Goal: Task Accomplishment & Management: Manage account settings

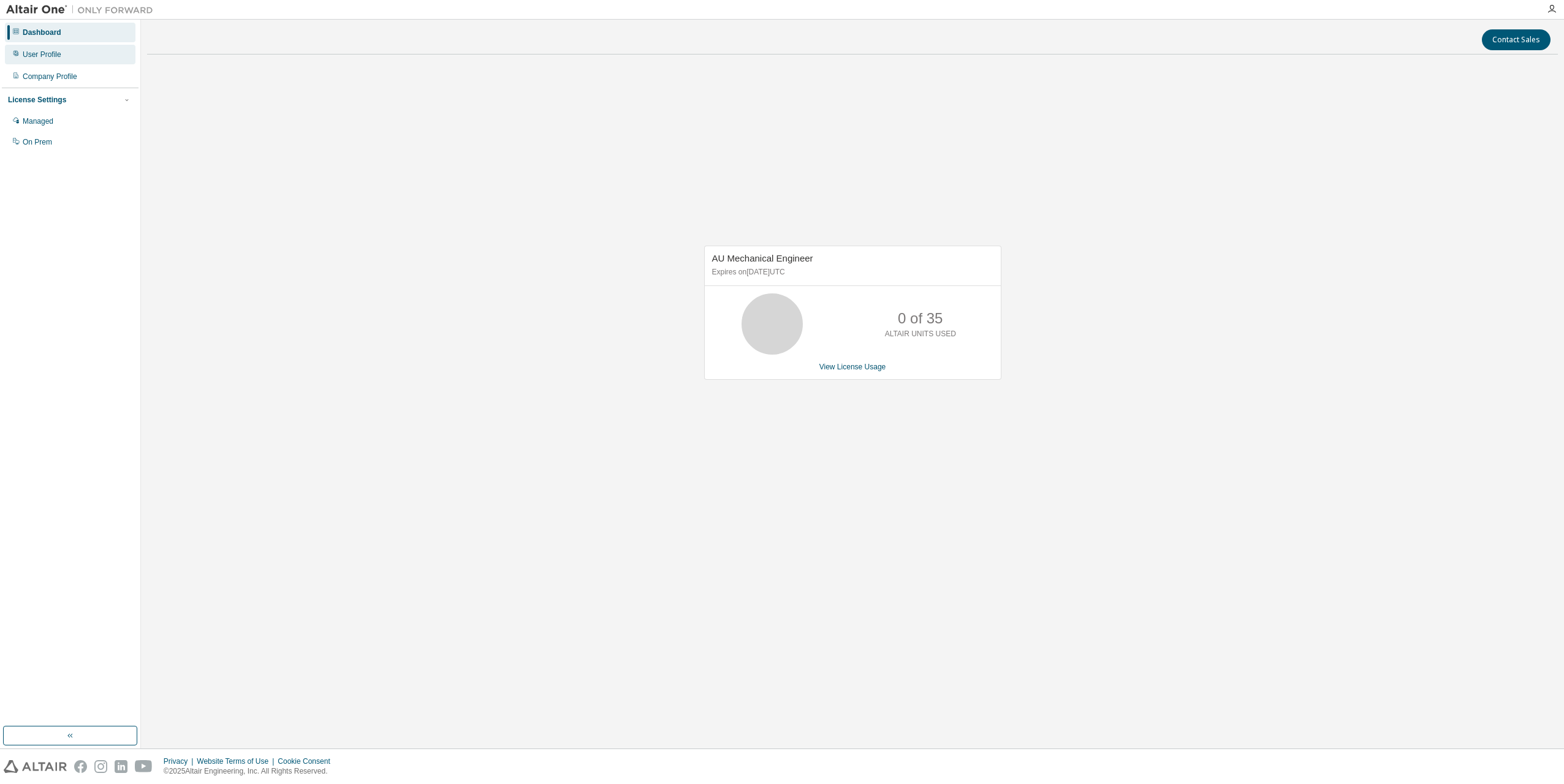
click at [45, 49] on div "User Profile" at bounding box center [42, 54] width 39 height 10
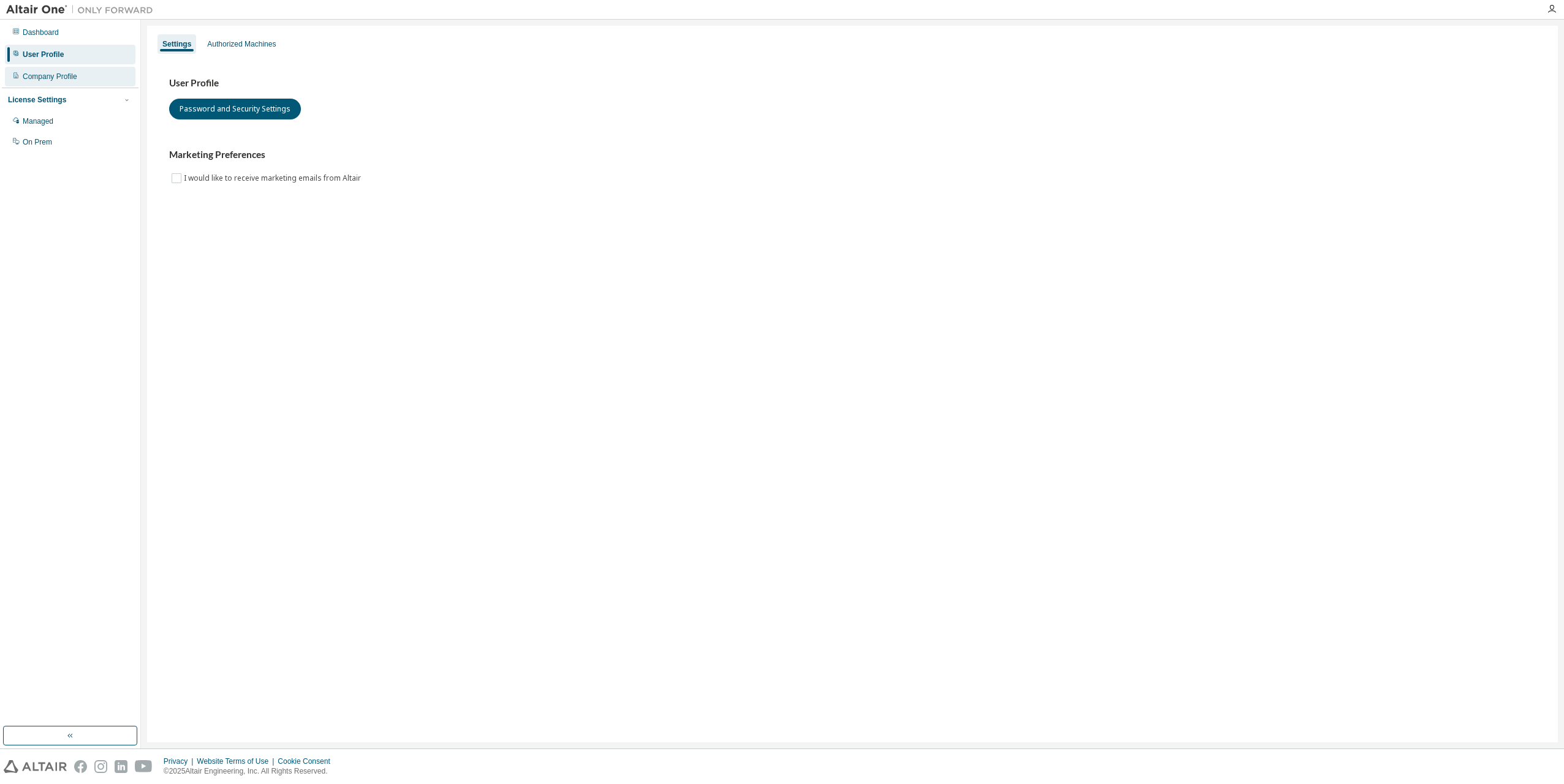
click at [41, 73] on div "Company Profile" at bounding box center [50, 76] width 55 height 10
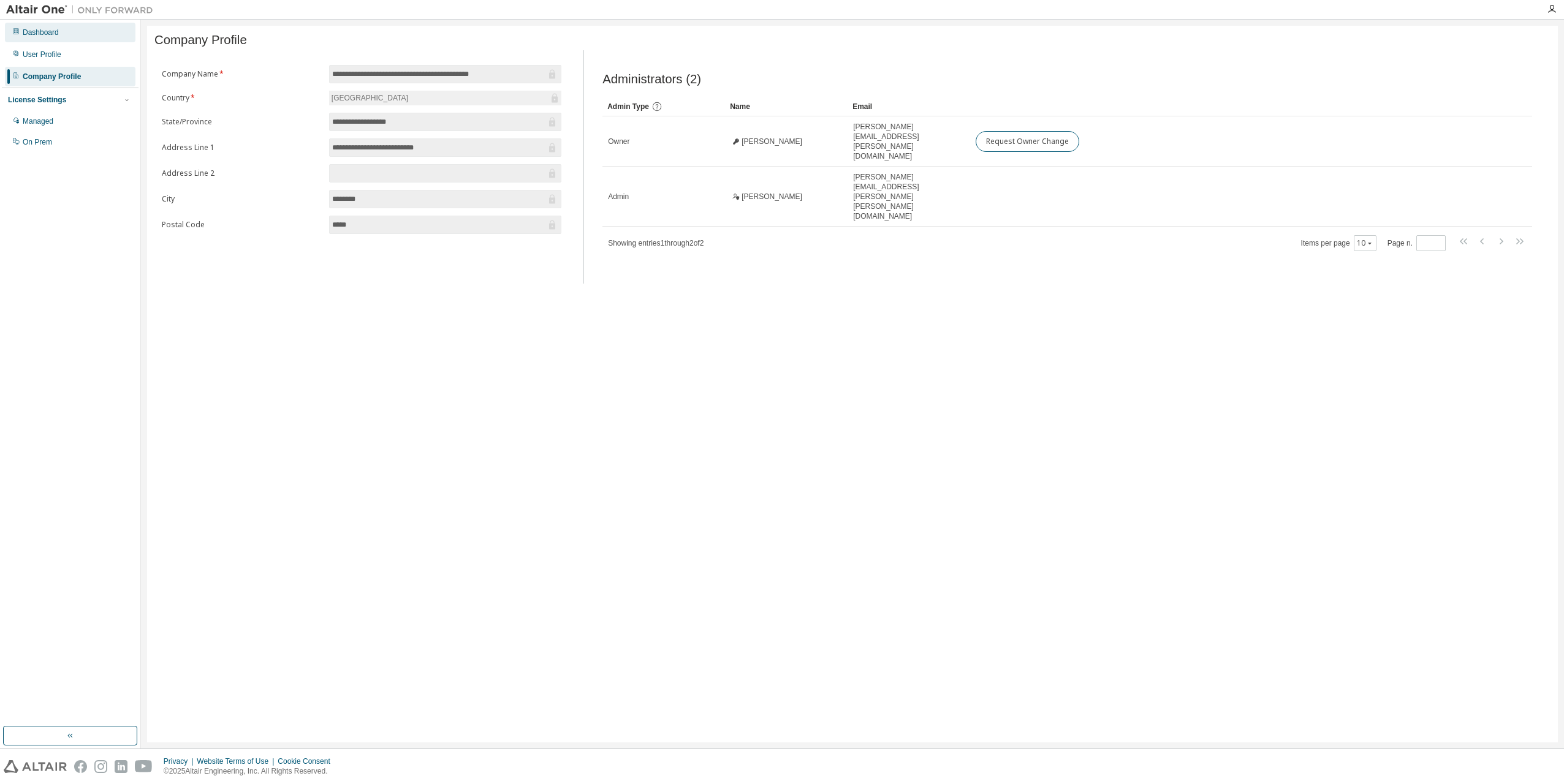
click at [35, 35] on div "Dashboard" at bounding box center [41, 32] width 36 height 10
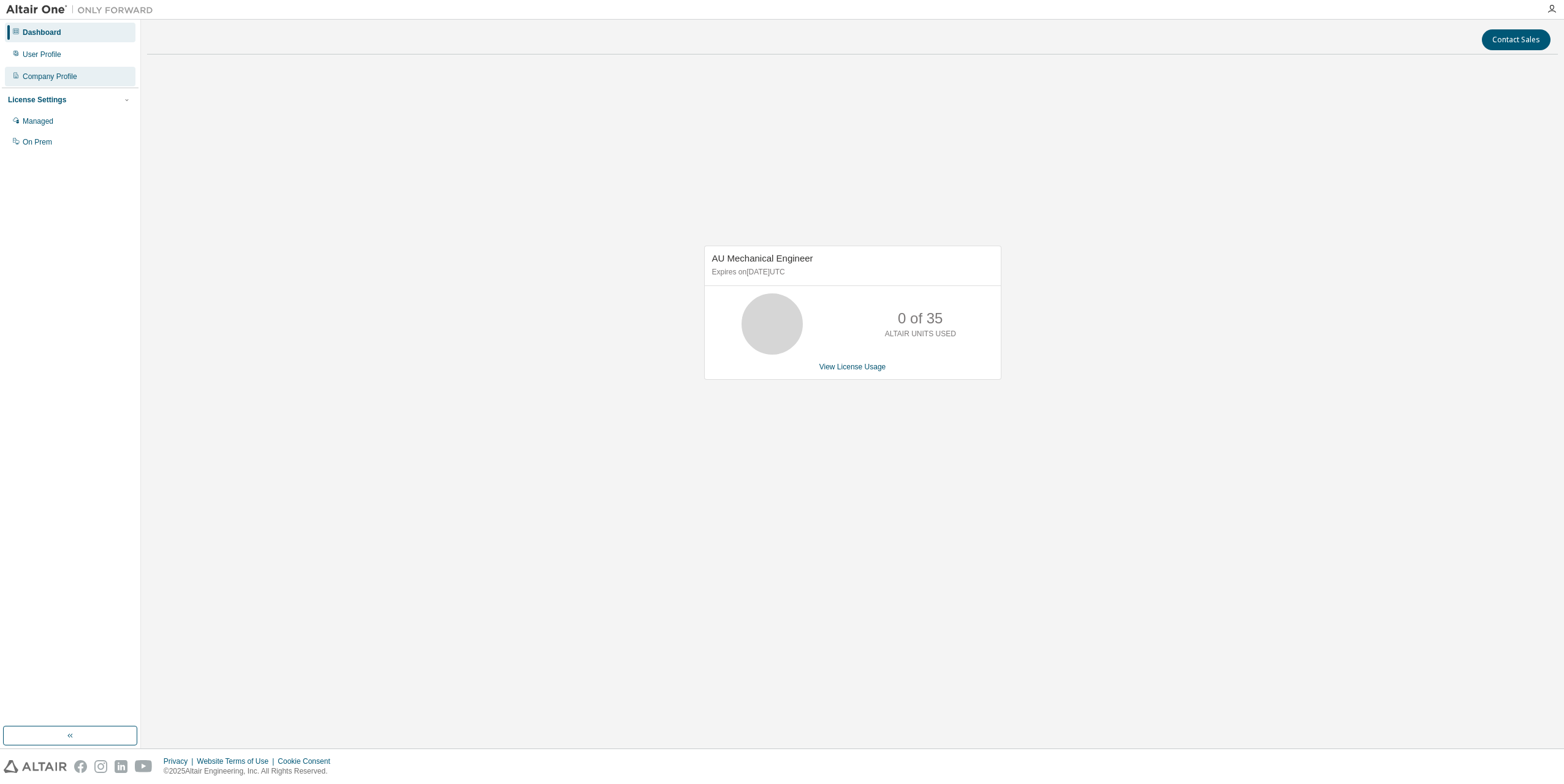
click at [39, 75] on div "Company Profile" at bounding box center [50, 76] width 55 height 10
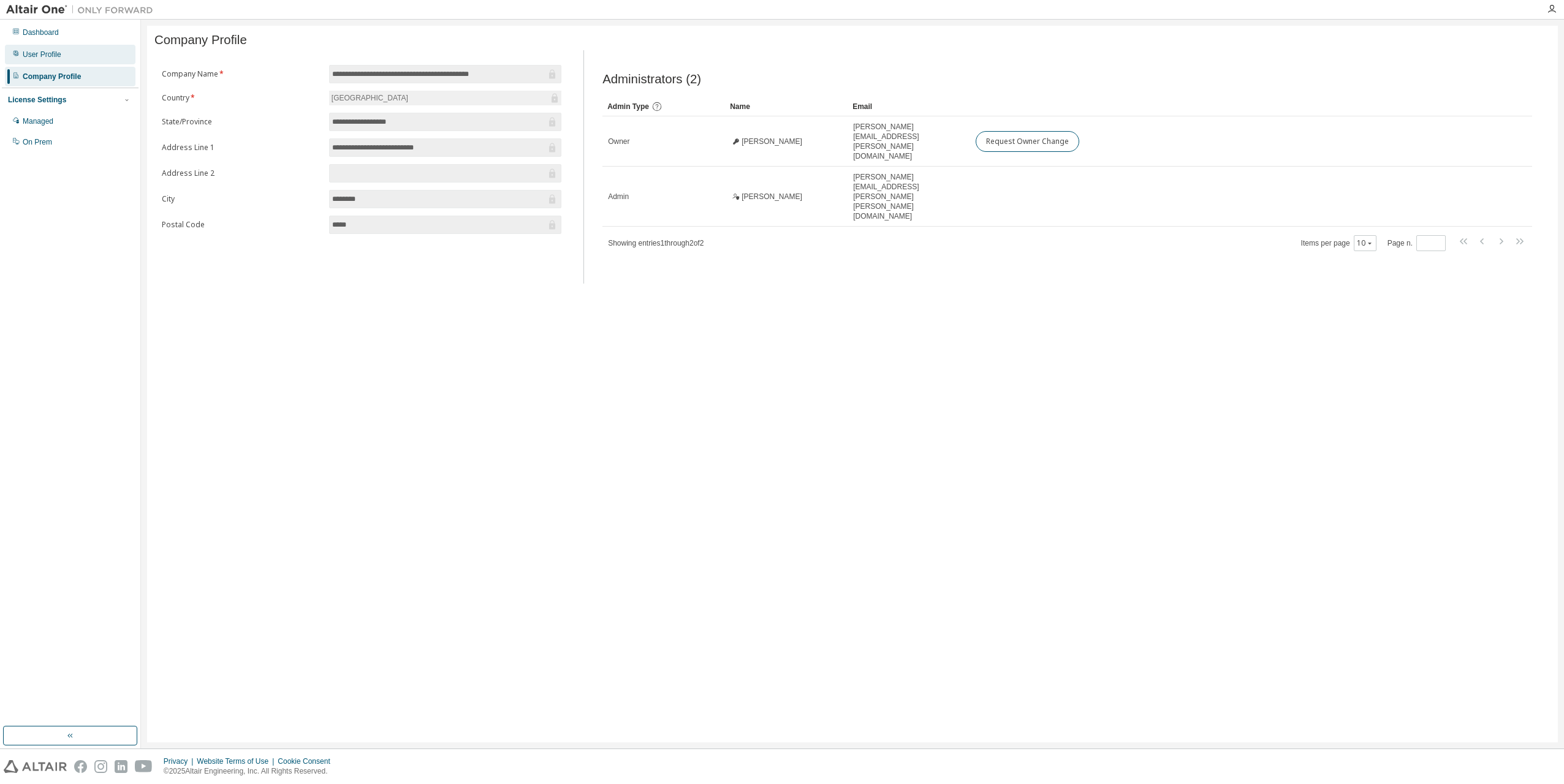
click at [35, 50] on div "User Profile" at bounding box center [42, 54] width 39 height 10
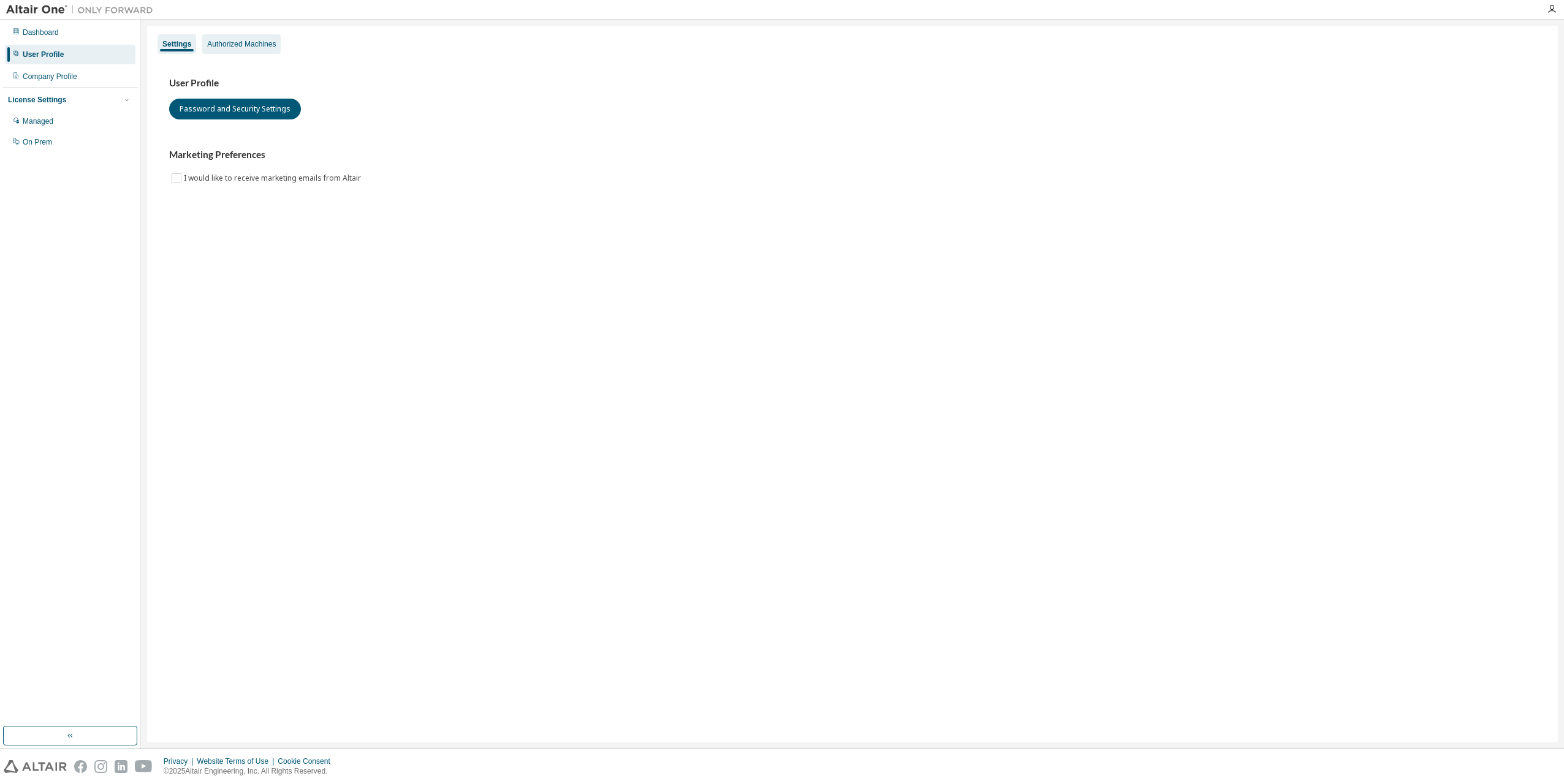
click at [227, 45] on div "Authorized Machines" at bounding box center [242, 43] width 69 height 10
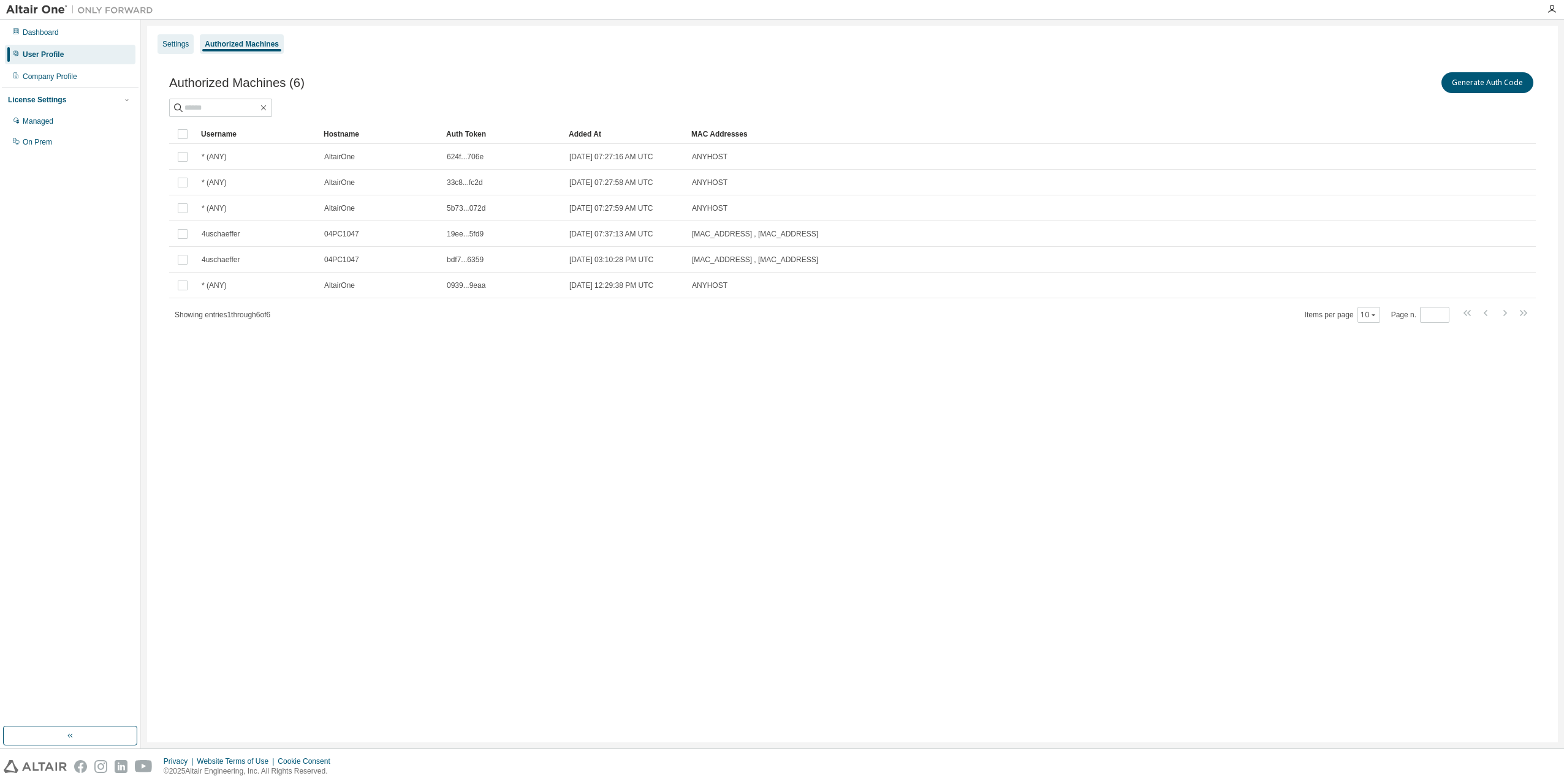
click at [174, 37] on div "Settings" at bounding box center [176, 44] width 36 height 19
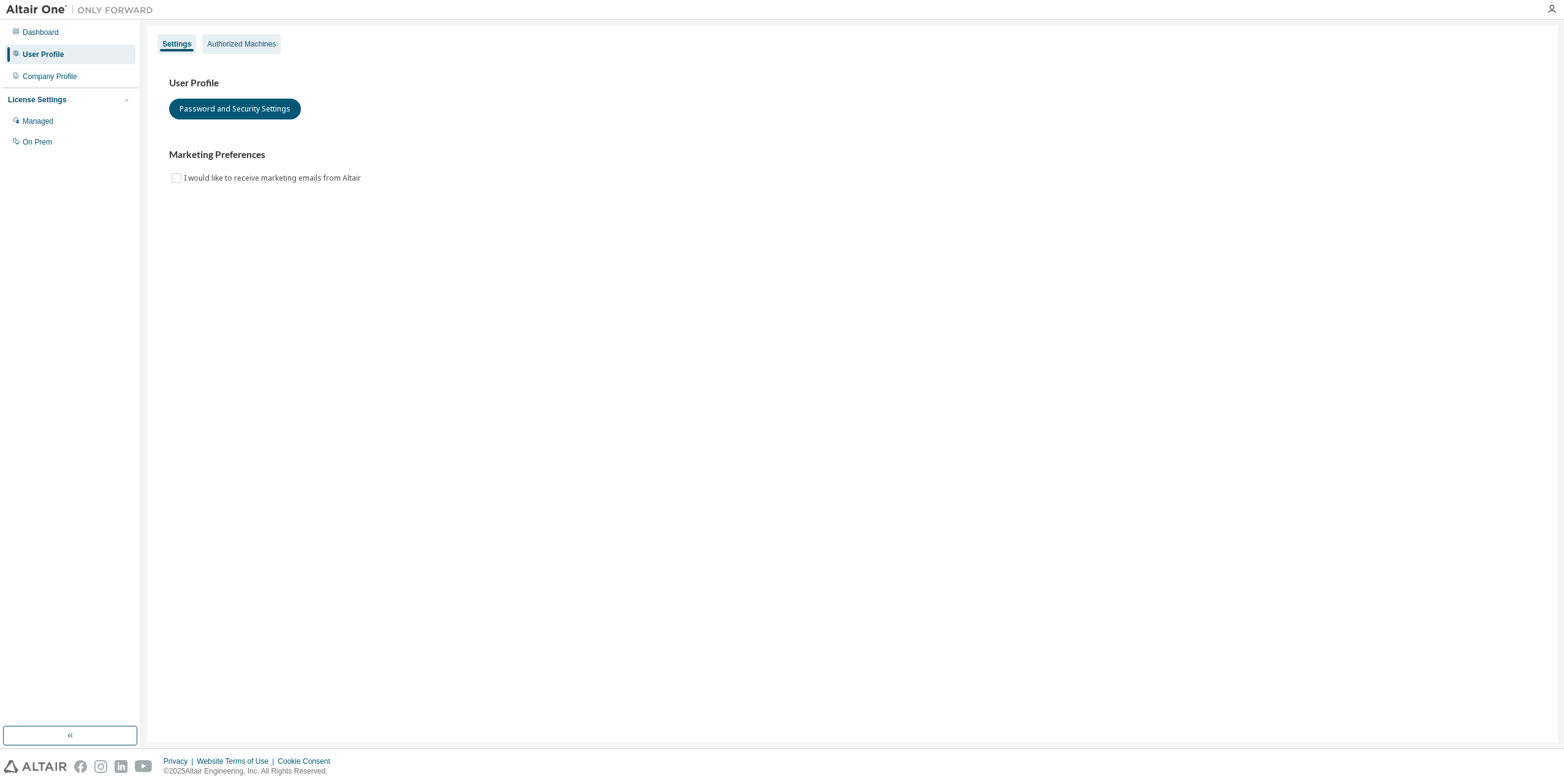
click at [242, 42] on div "Authorized Machines" at bounding box center [242, 43] width 69 height 10
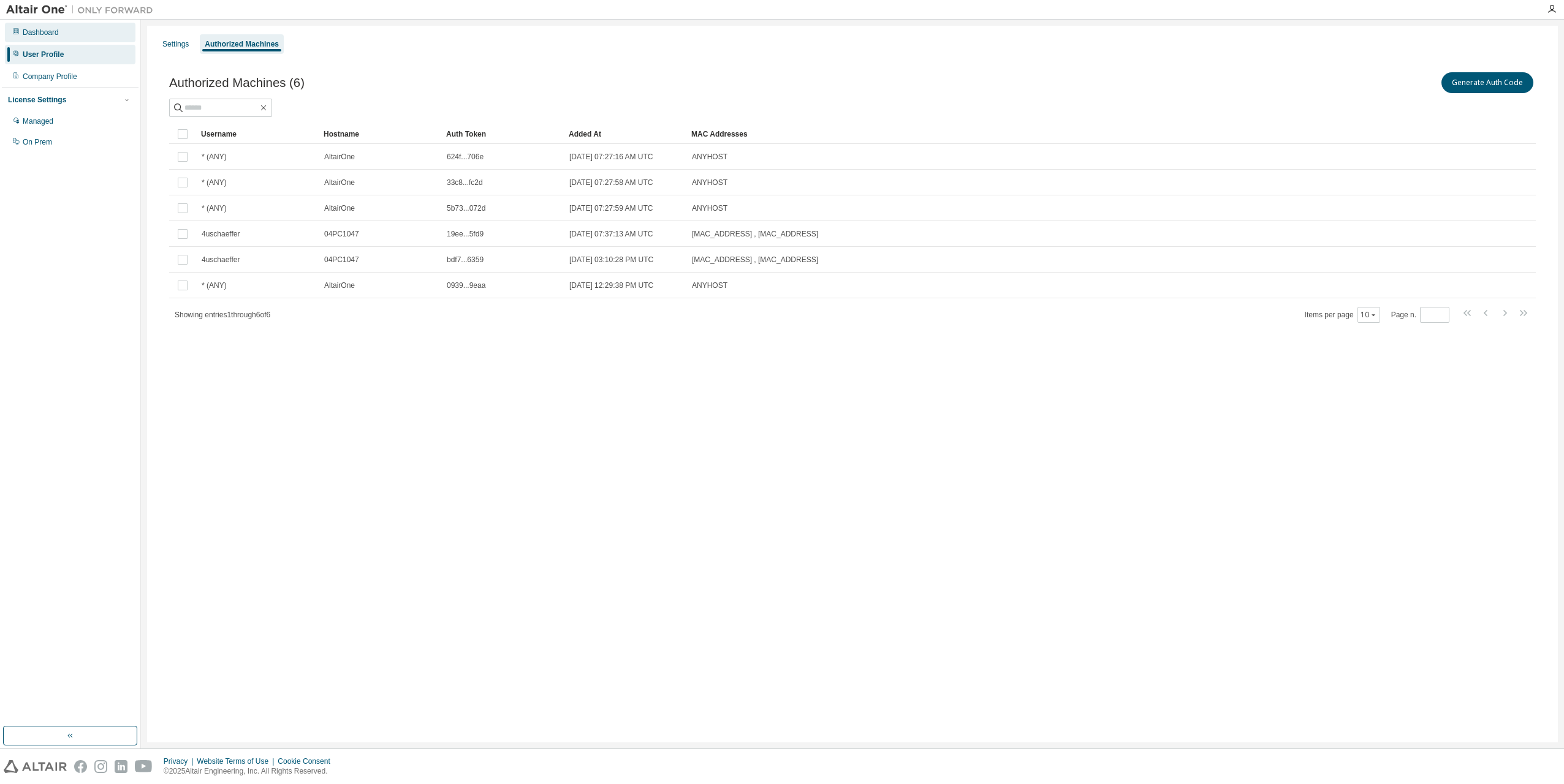
click at [35, 27] on div "Dashboard" at bounding box center [41, 32] width 36 height 10
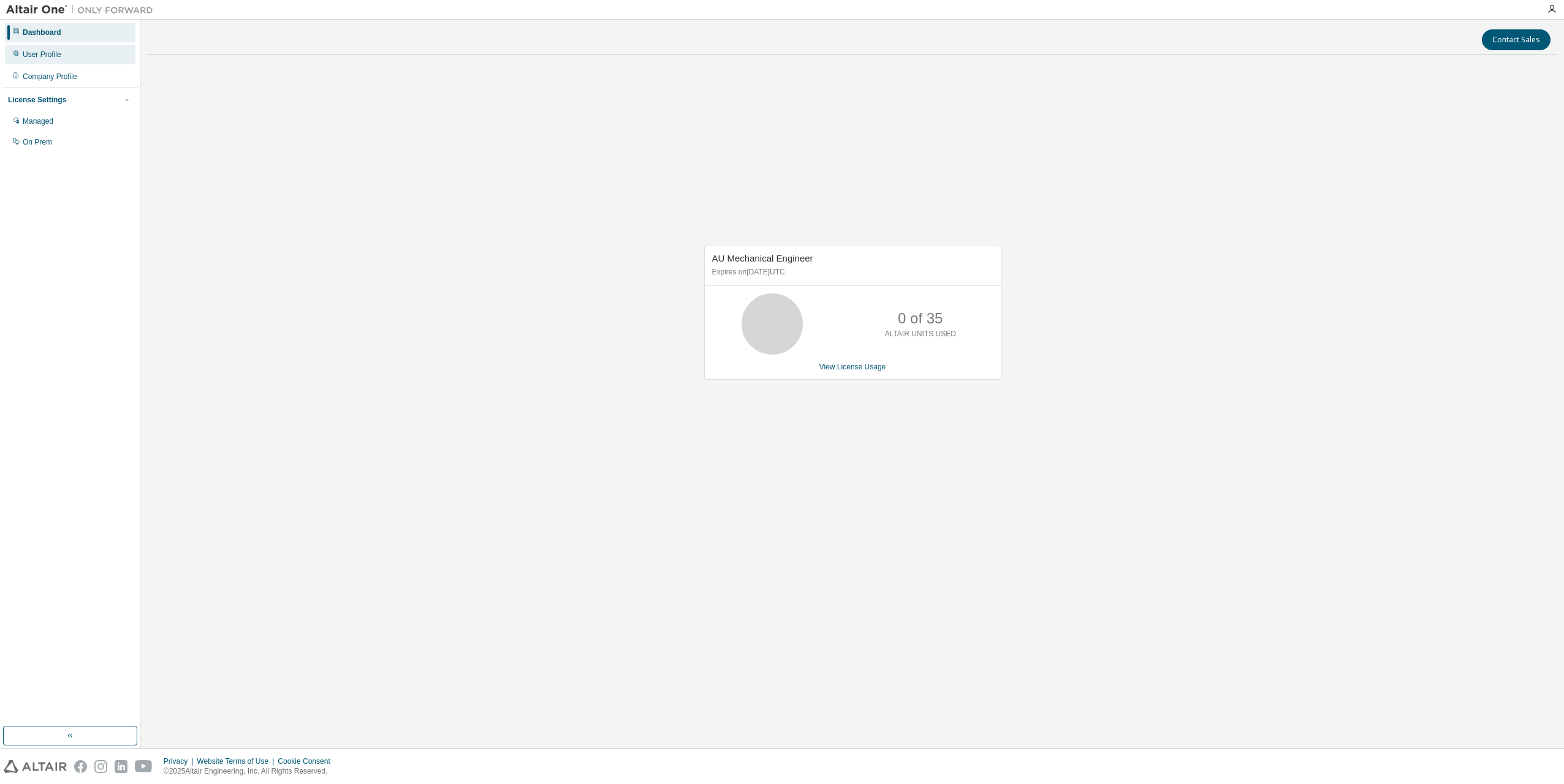
click at [35, 55] on div "User Profile" at bounding box center [42, 54] width 39 height 10
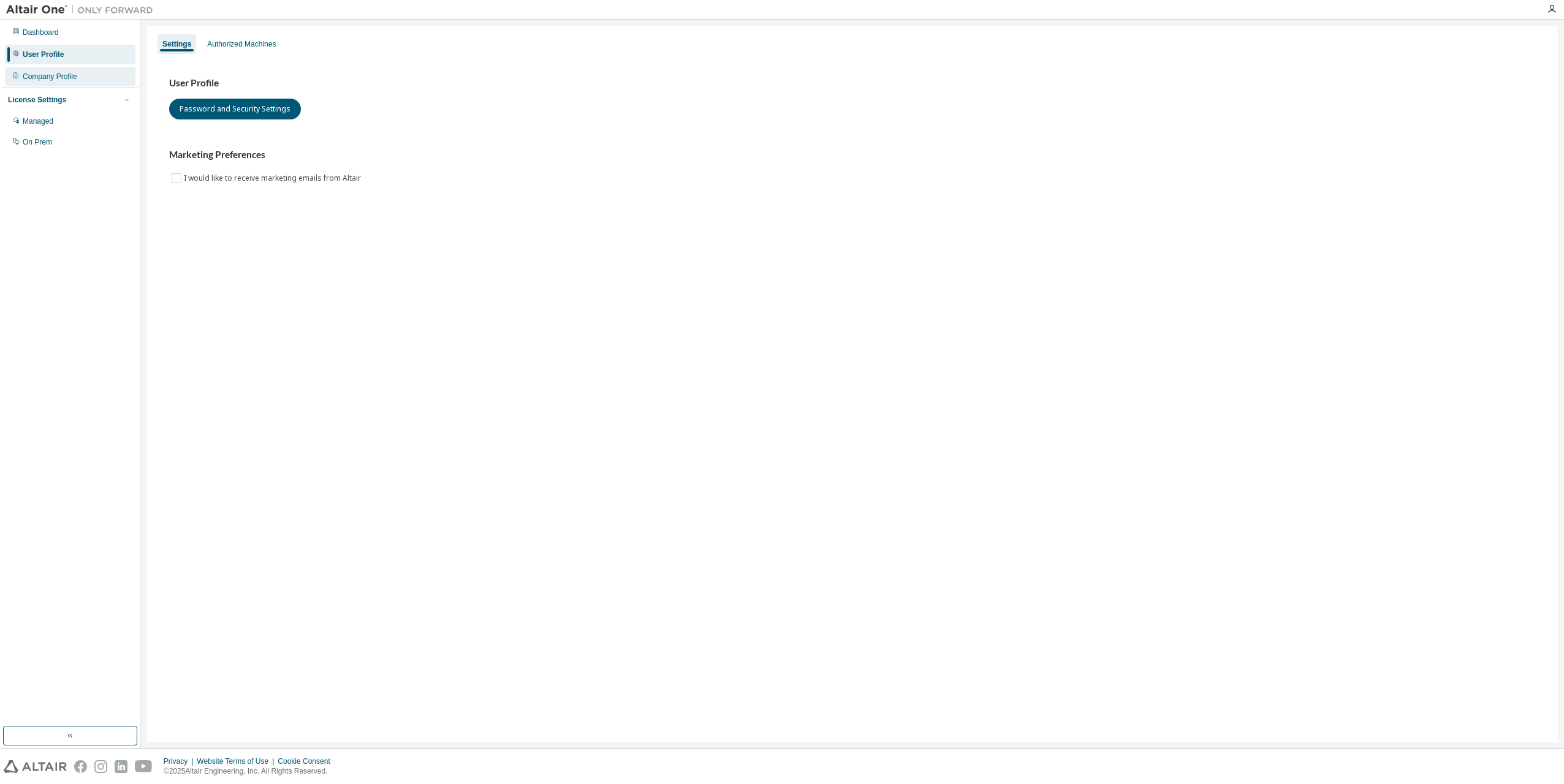
click at [38, 75] on div "Company Profile" at bounding box center [50, 76] width 55 height 10
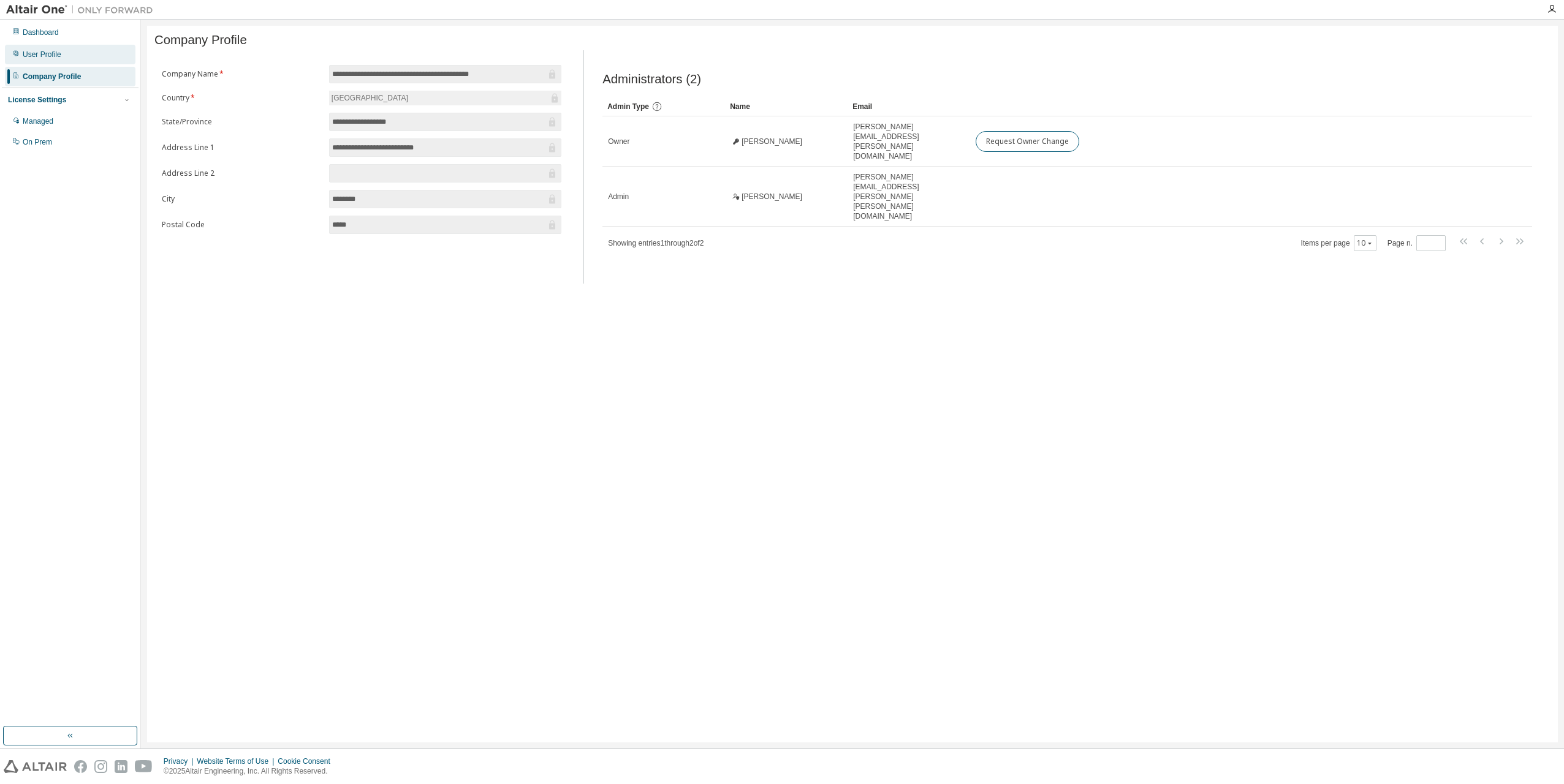
click at [54, 48] on div "User Profile" at bounding box center [71, 55] width 131 height 19
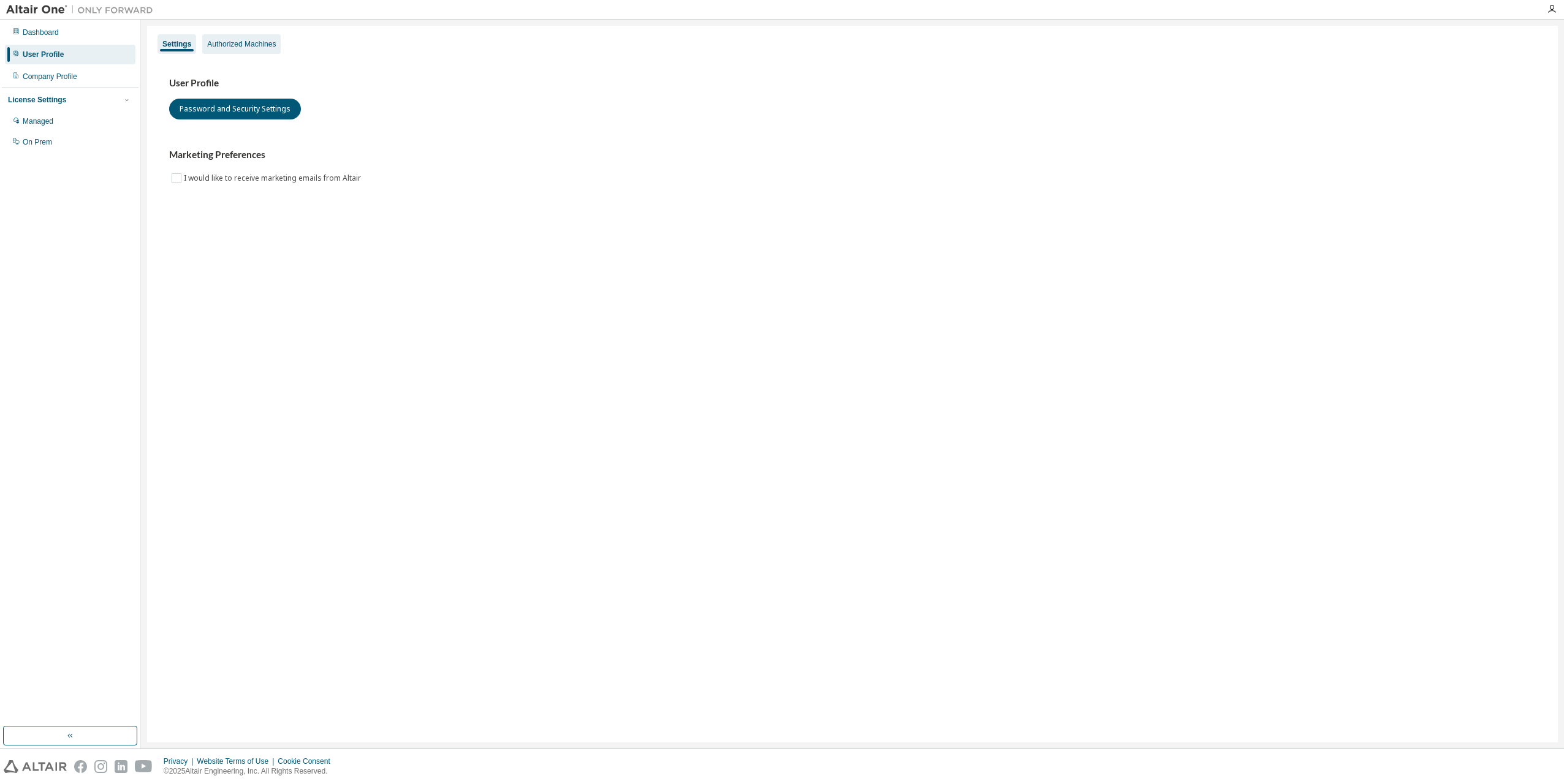
click at [223, 43] on div "Authorized Machines" at bounding box center [242, 43] width 69 height 10
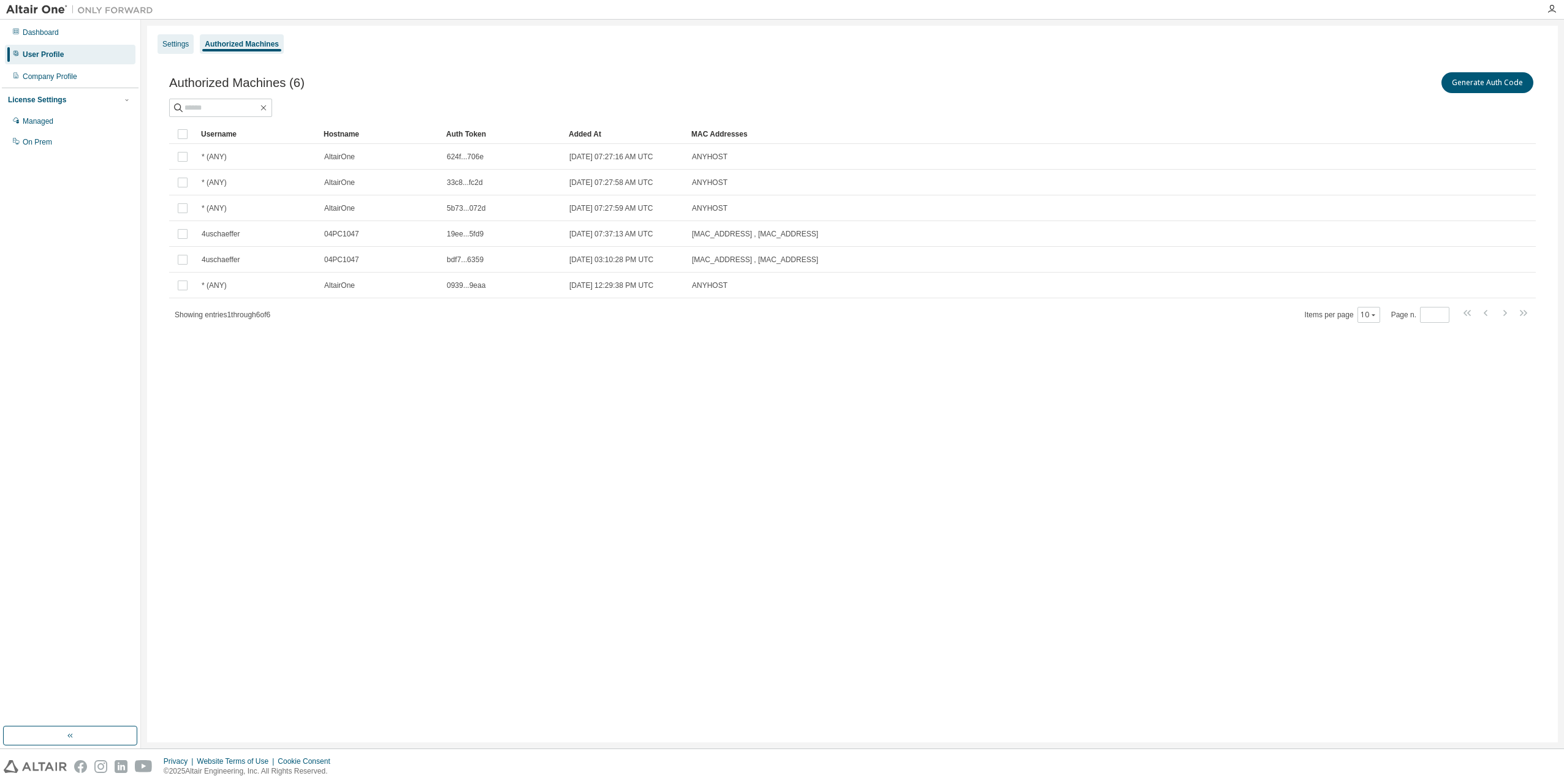
click at [173, 39] on div "Settings" at bounding box center [176, 44] width 36 height 19
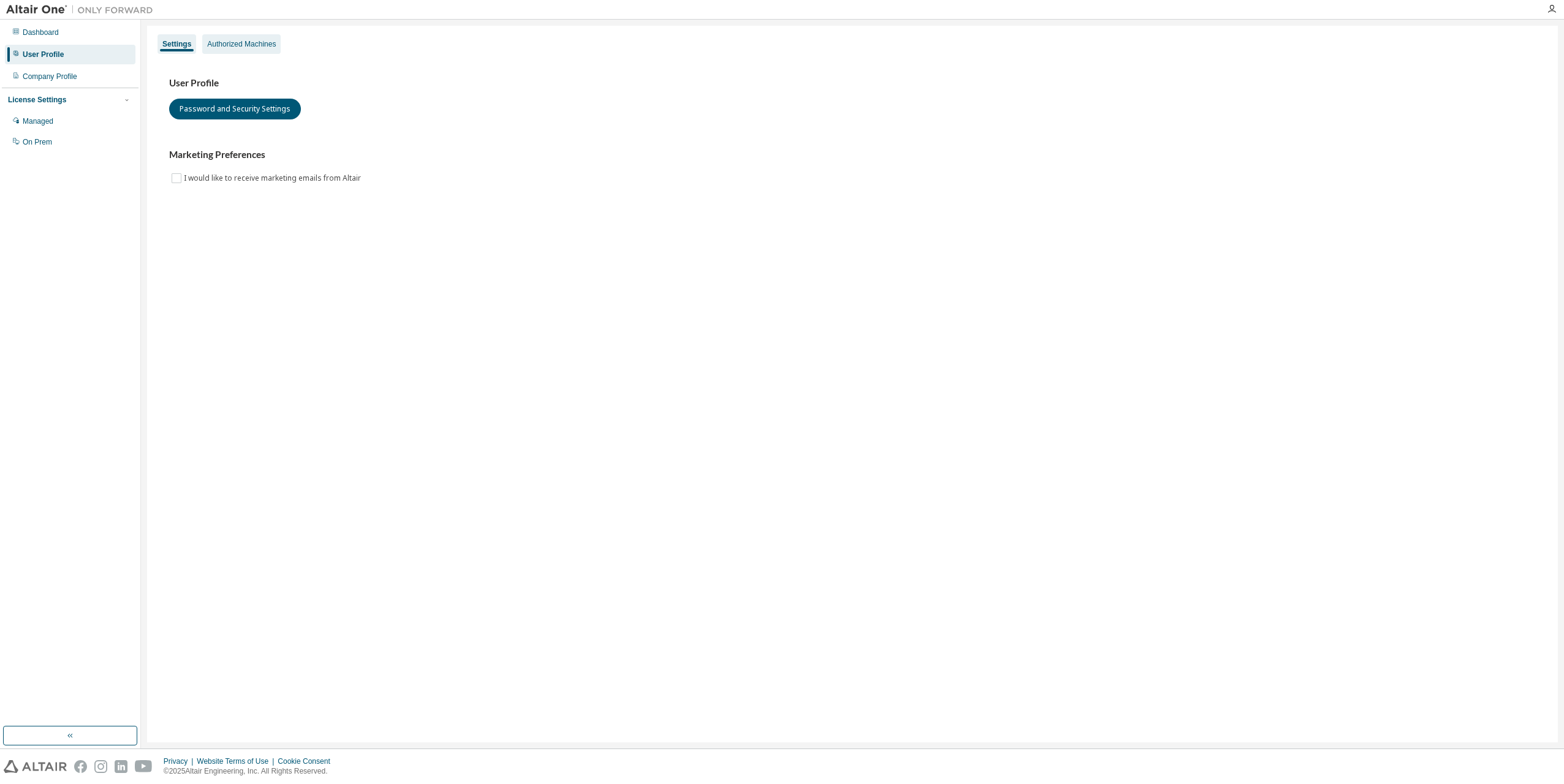
click at [228, 47] on div "Authorized Machines" at bounding box center [242, 43] width 69 height 10
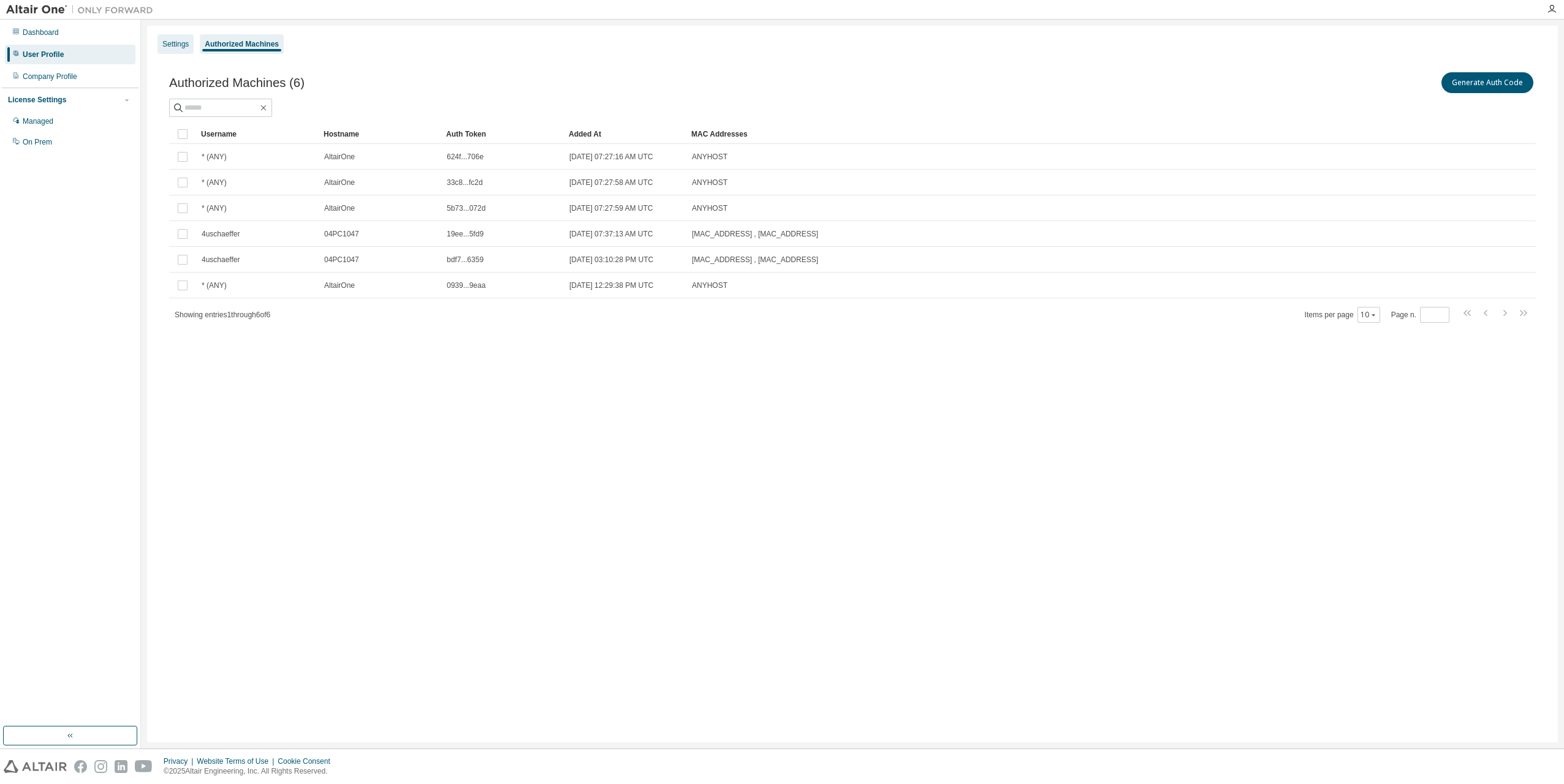
click at [185, 47] on div "Settings" at bounding box center [176, 43] width 26 height 10
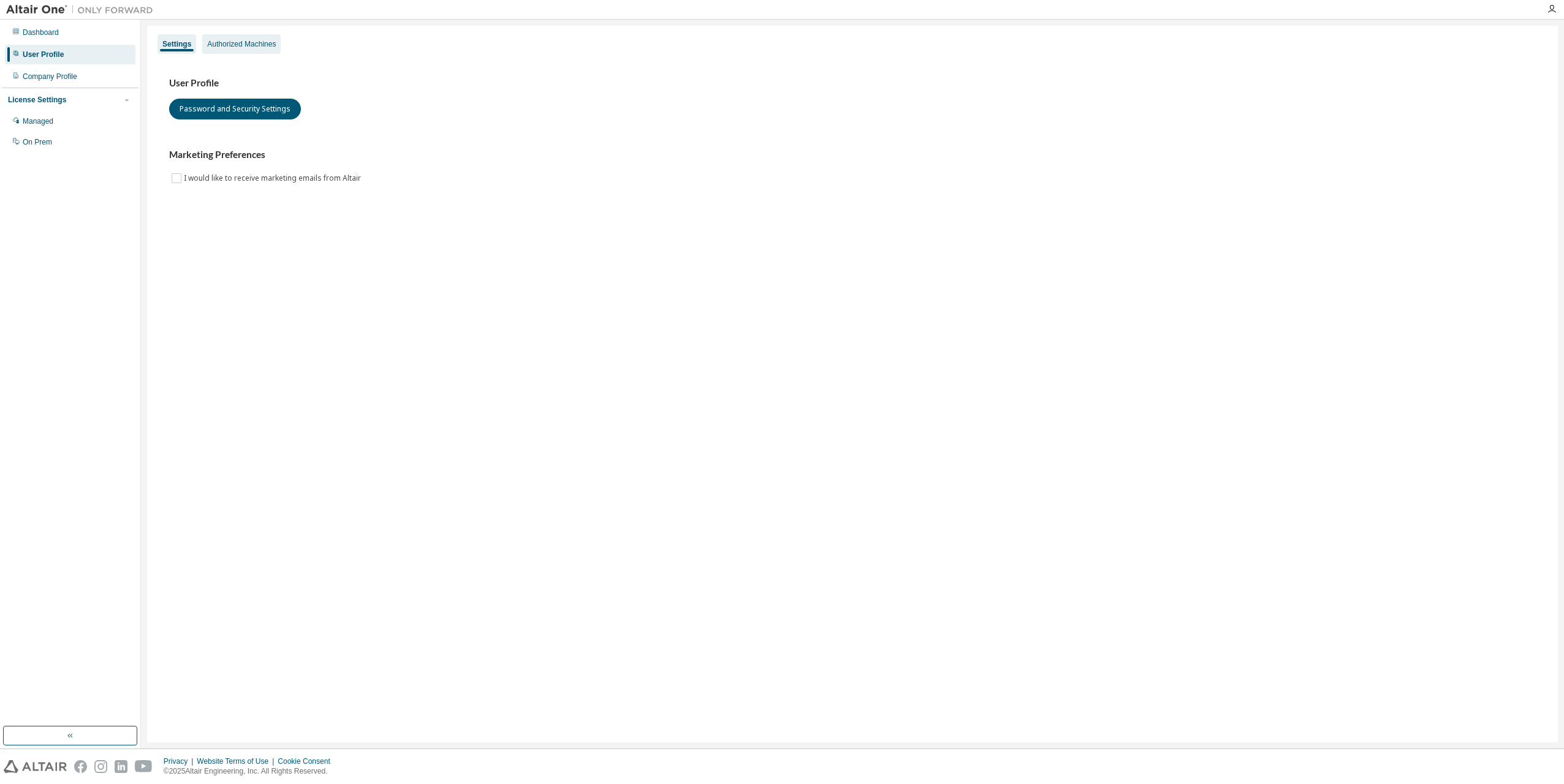
click at [234, 45] on div "Authorized Machines" at bounding box center [242, 43] width 69 height 10
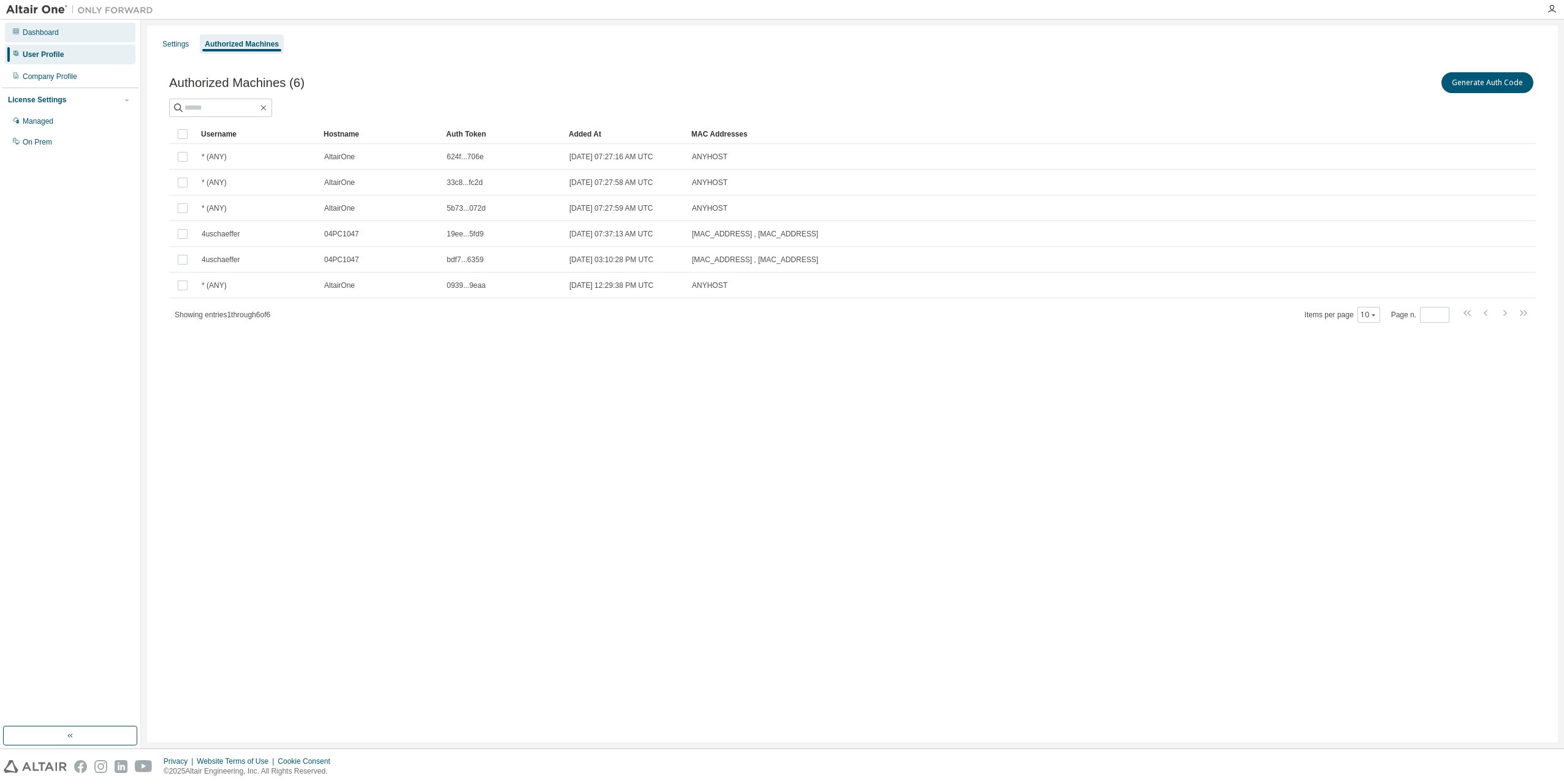
click at [45, 34] on div "Dashboard" at bounding box center [41, 32] width 36 height 10
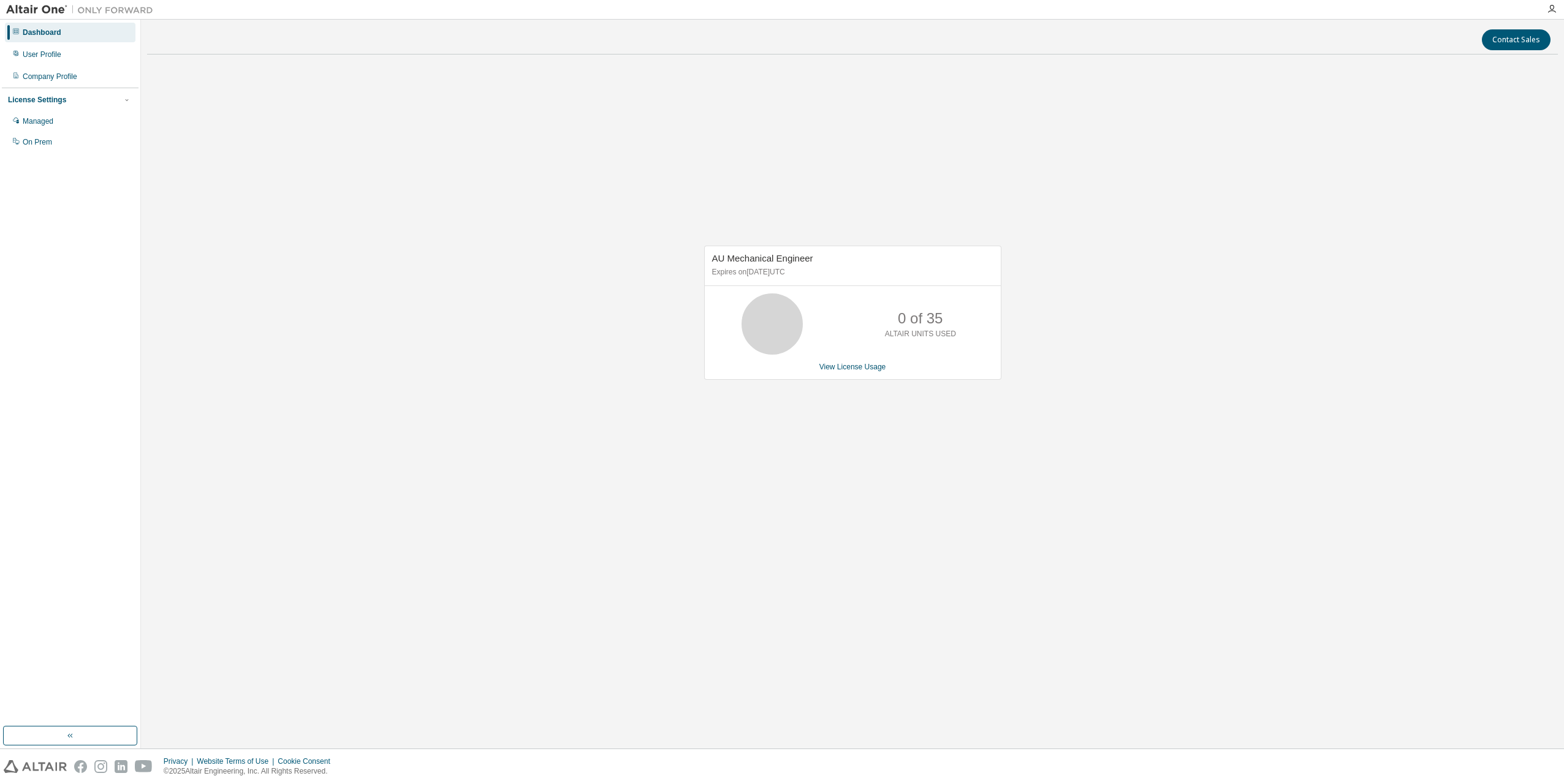
click at [33, 34] on div "Dashboard" at bounding box center [42, 32] width 39 height 10
click at [41, 56] on div "User Profile" at bounding box center [42, 54] width 39 height 10
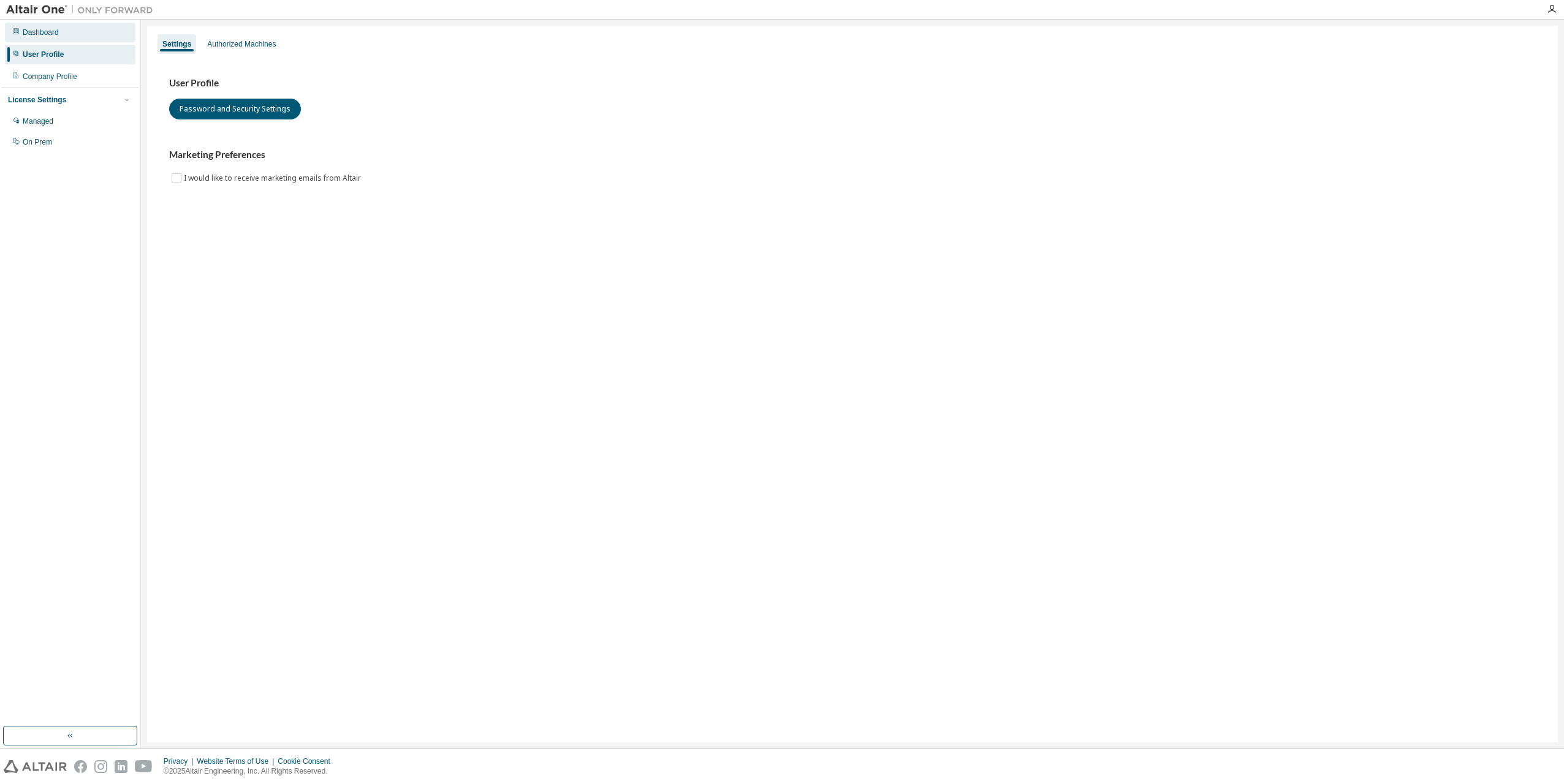
click at [35, 34] on div "Dashboard" at bounding box center [41, 32] width 36 height 10
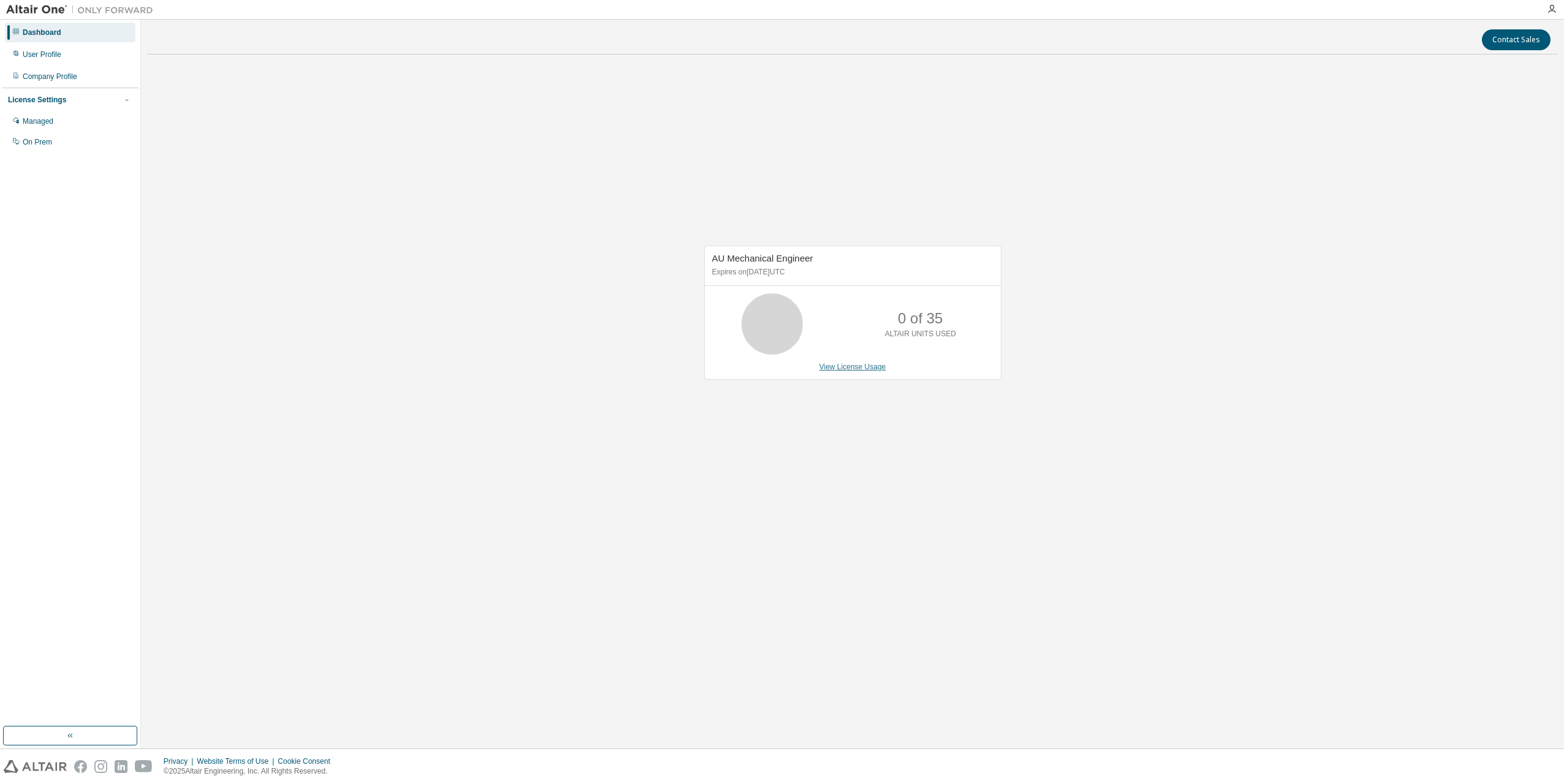
click at [860, 366] on link "View License Usage" at bounding box center [853, 367] width 67 height 9
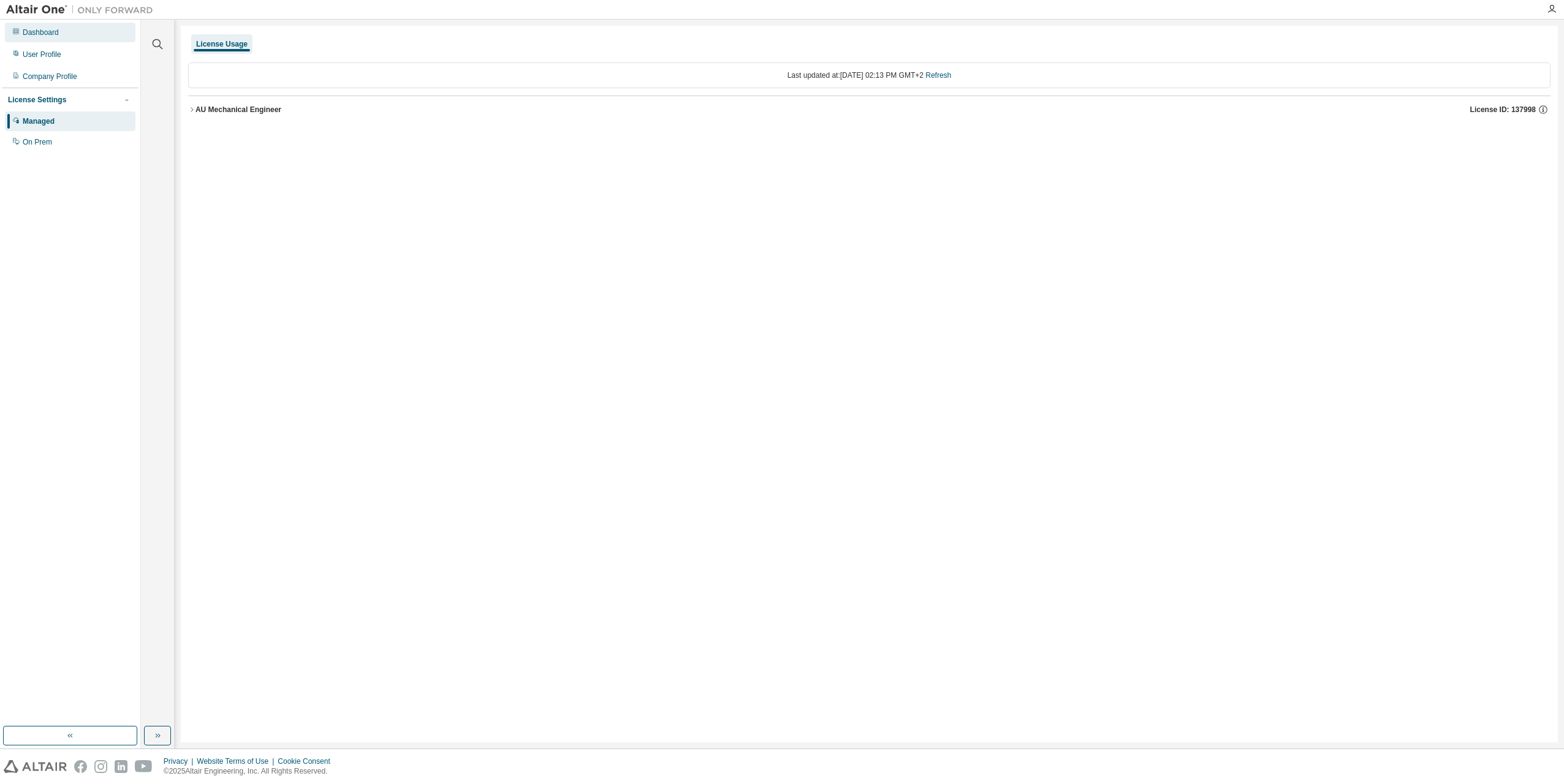
click at [25, 35] on div "Dashboard" at bounding box center [41, 32] width 36 height 10
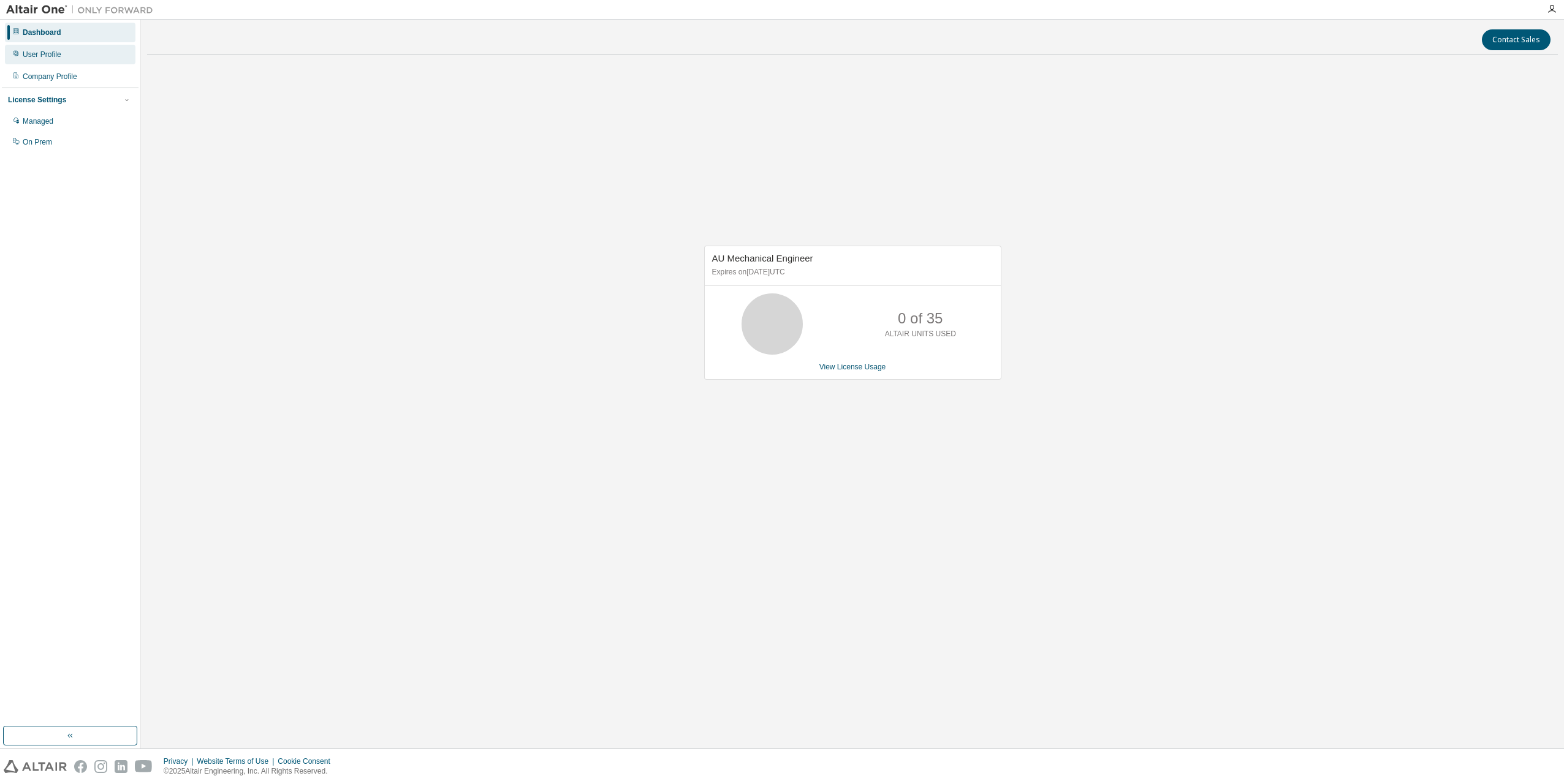
click at [41, 57] on div "User Profile" at bounding box center [42, 54] width 39 height 10
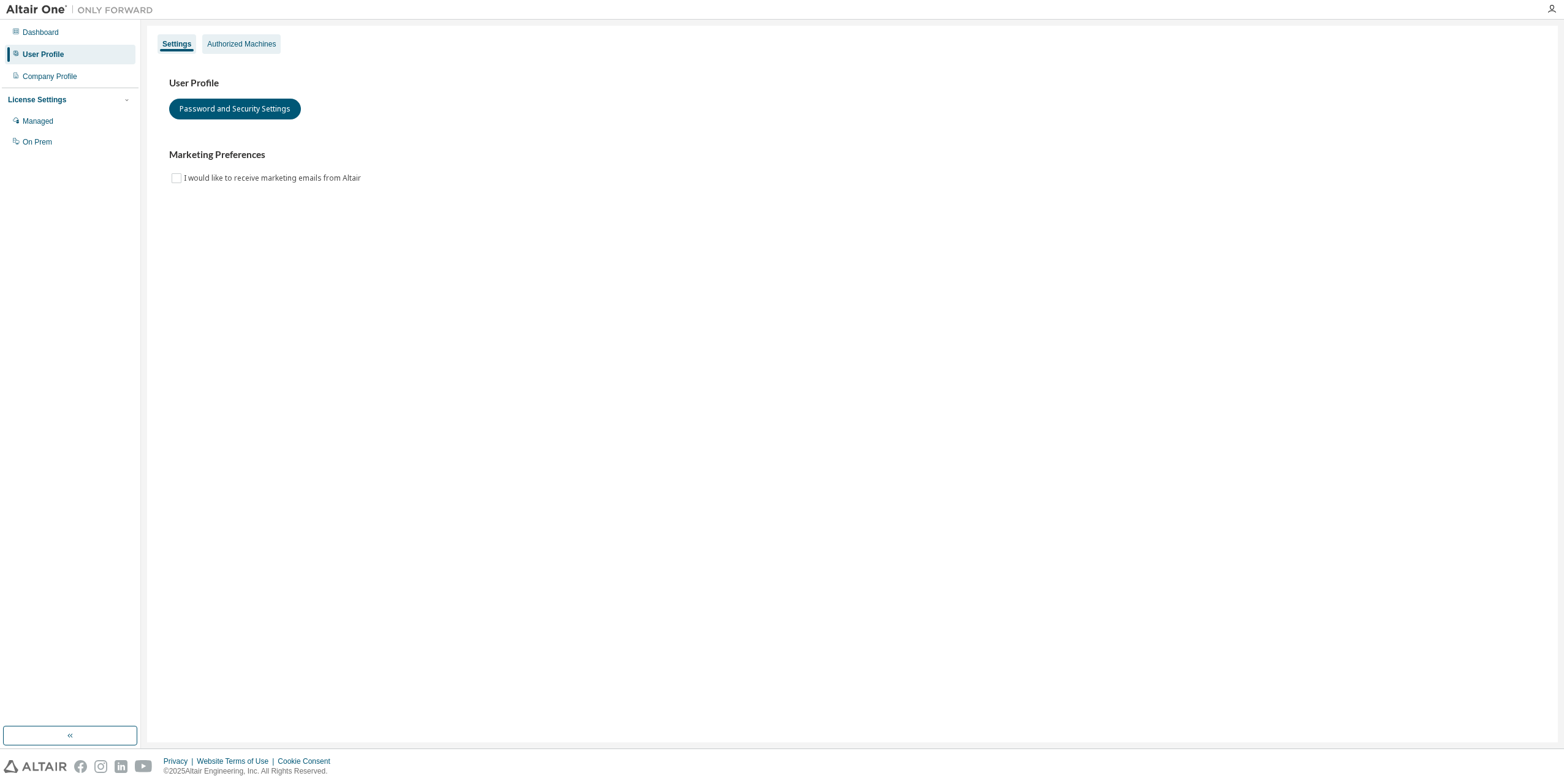
click at [236, 43] on div "Authorized Machines" at bounding box center [242, 43] width 69 height 10
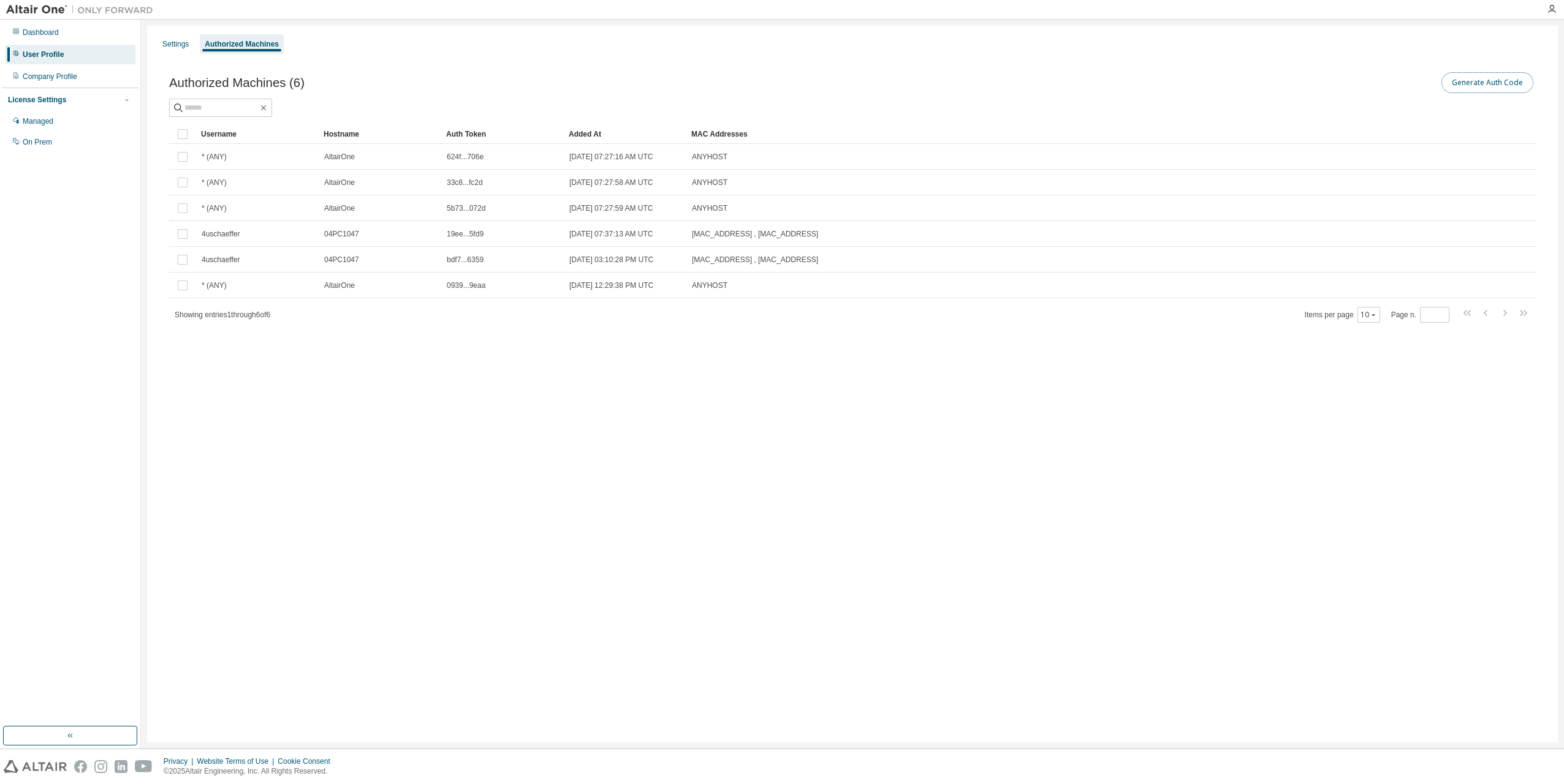
click at [1491, 77] on button "Generate Auth Code" at bounding box center [1487, 83] width 92 height 21
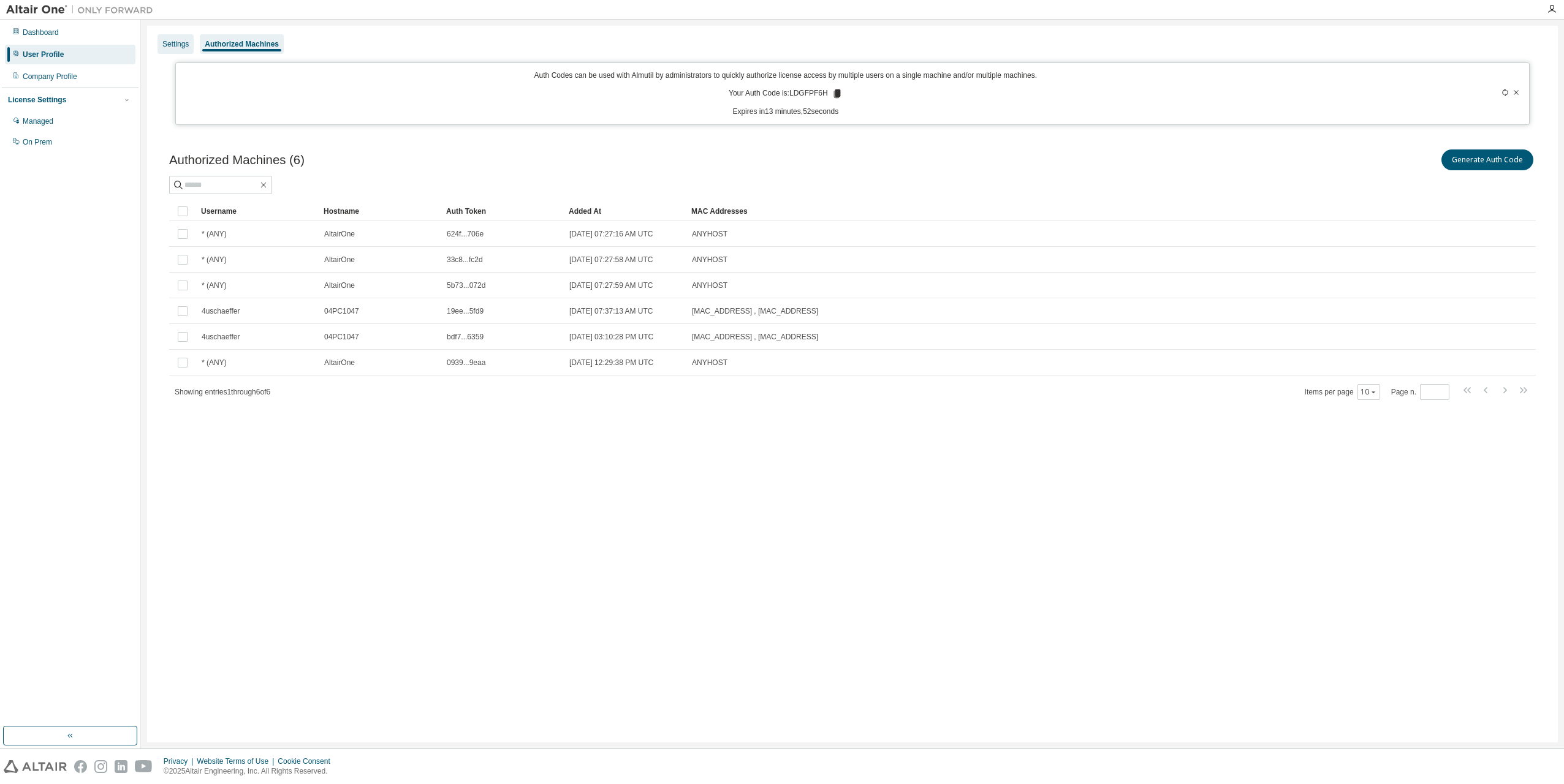
click at [168, 44] on div "Settings" at bounding box center [176, 43] width 26 height 10
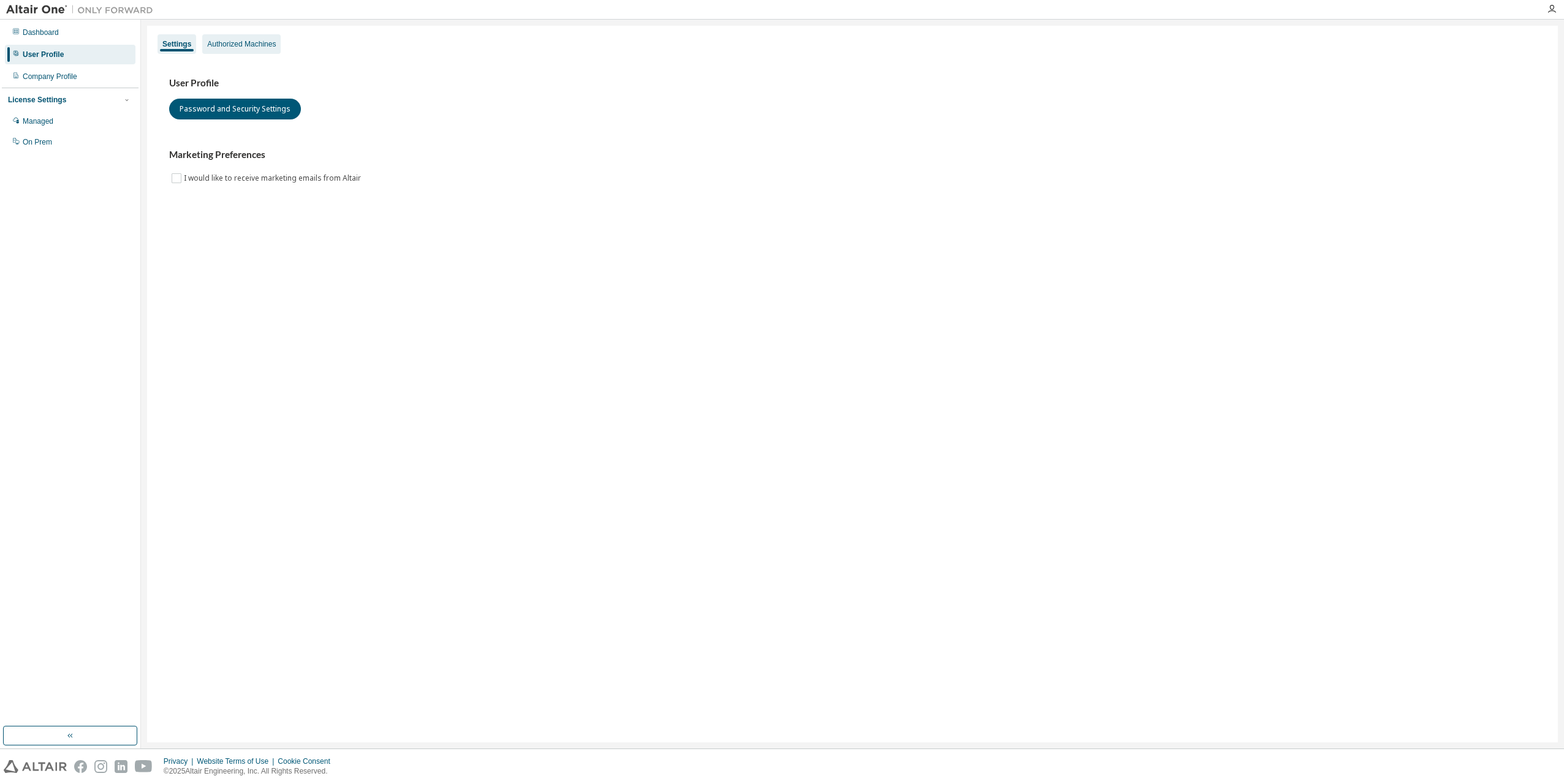
click at [248, 40] on div "Authorized Machines" at bounding box center [242, 43] width 69 height 10
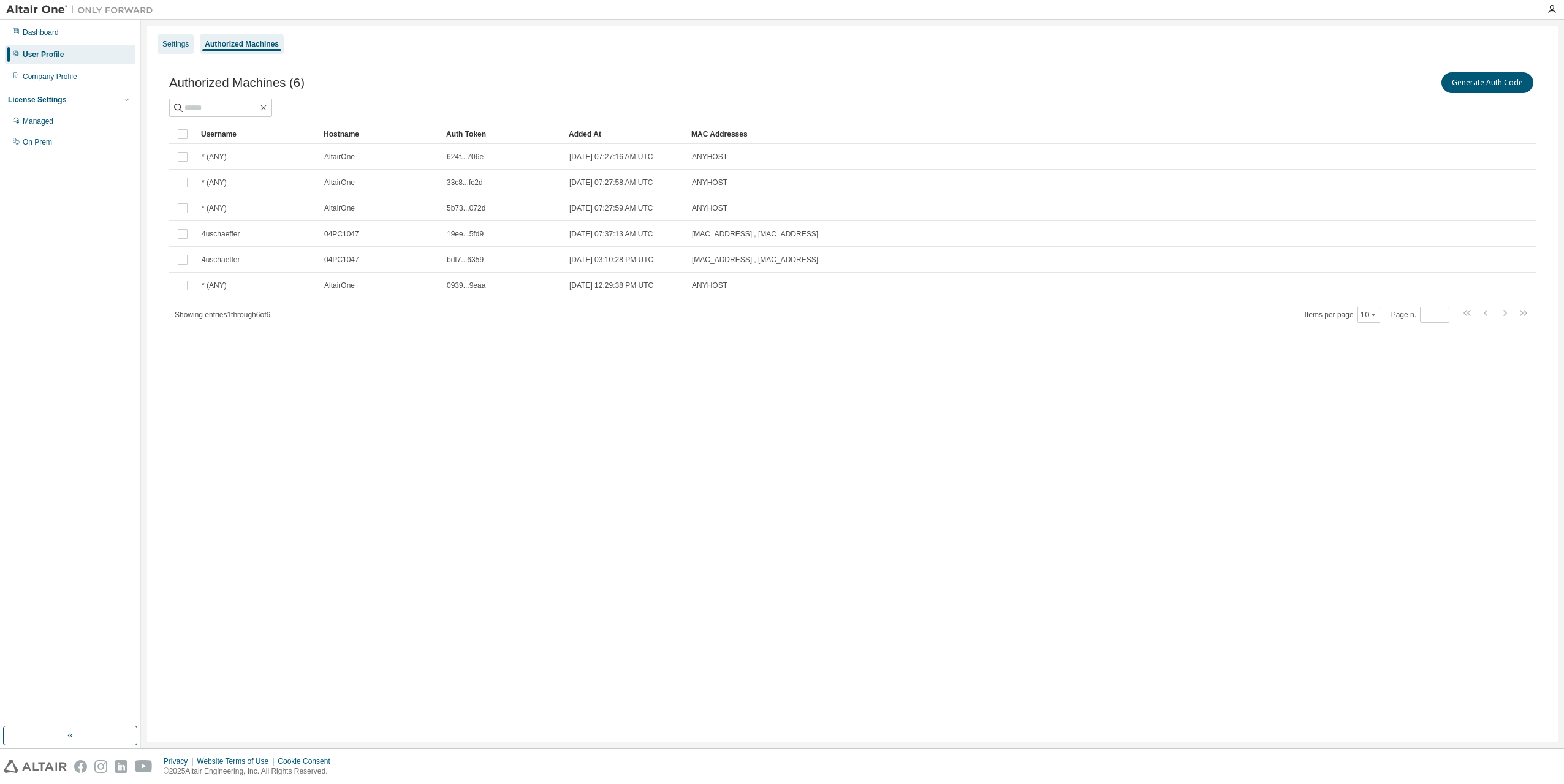
click at [177, 43] on div "Settings" at bounding box center [176, 43] width 26 height 10
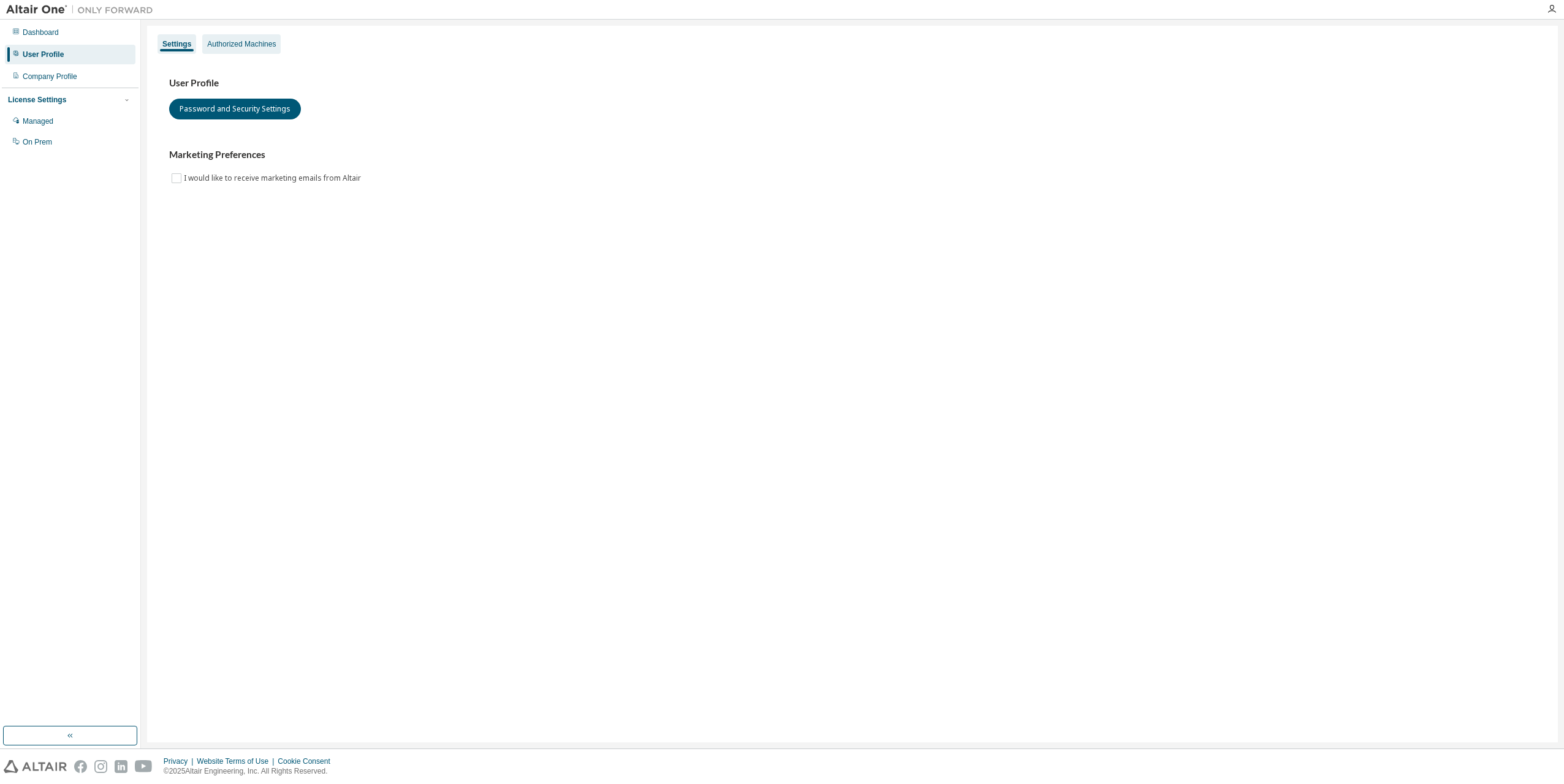
click at [243, 45] on div "Authorized Machines" at bounding box center [242, 43] width 69 height 10
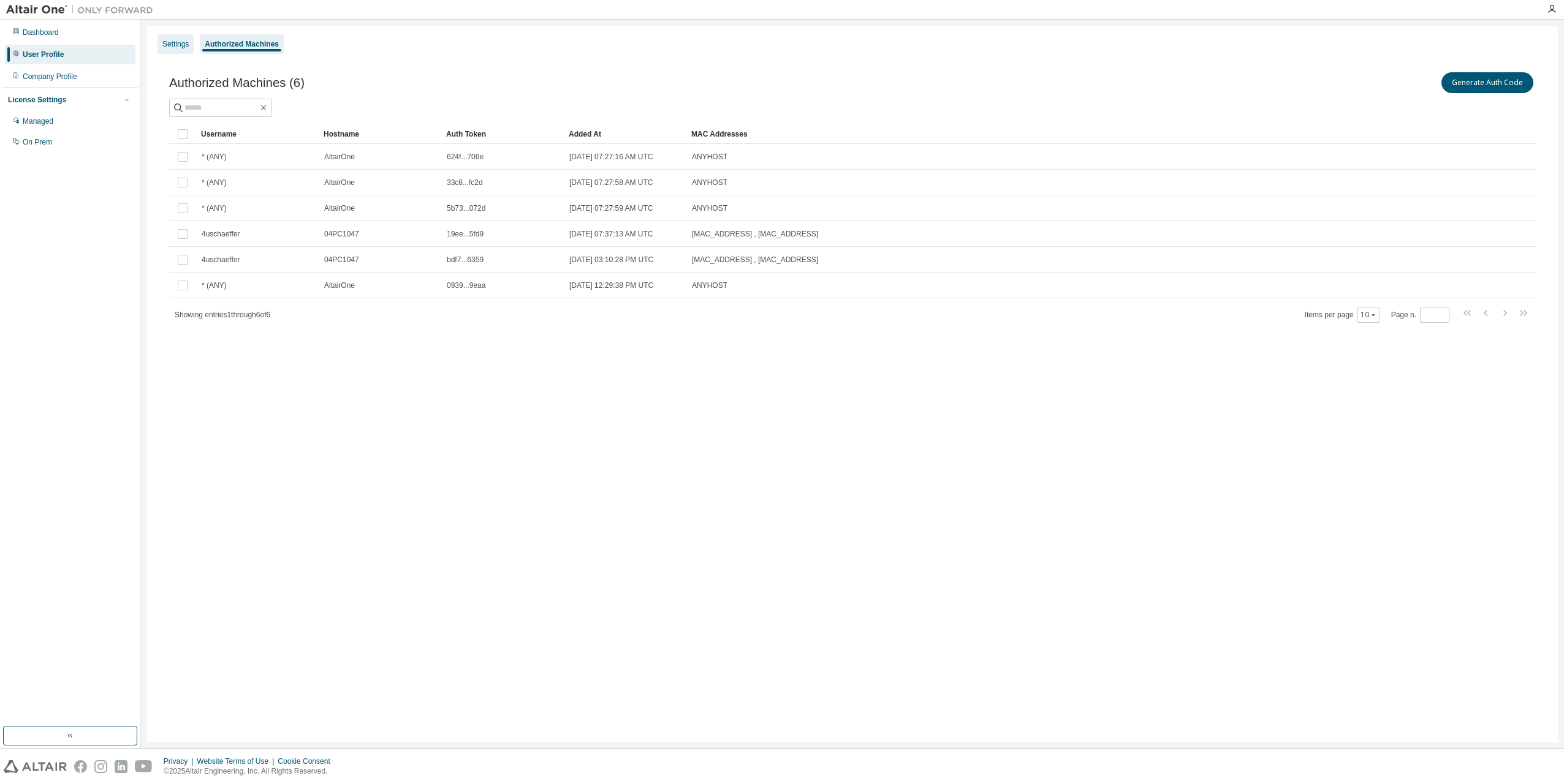
click at [176, 44] on div "Settings" at bounding box center [176, 43] width 26 height 10
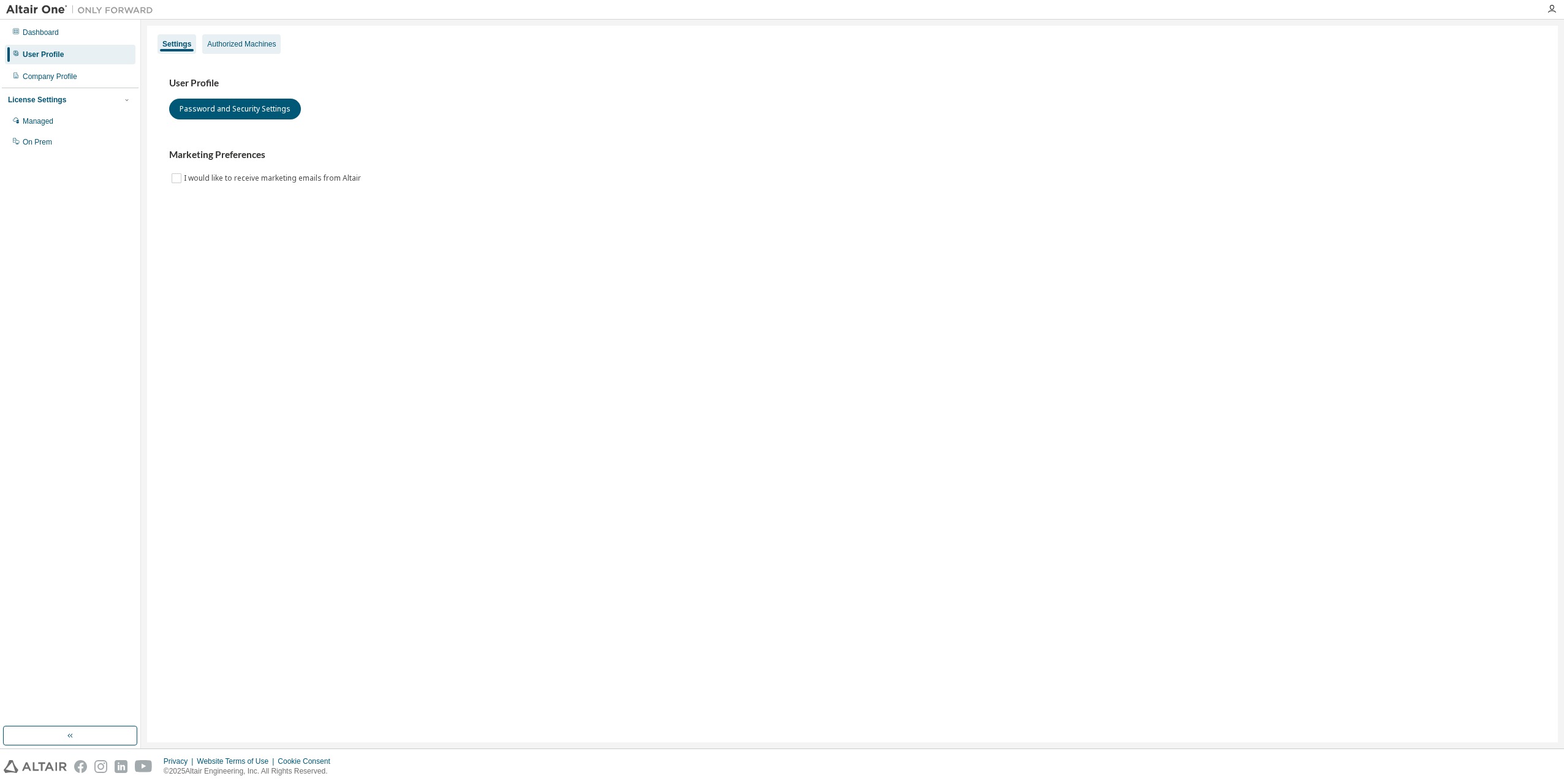
click at [255, 45] on div "Authorized Machines" at bounding box center [242, 43] width 69 height 10
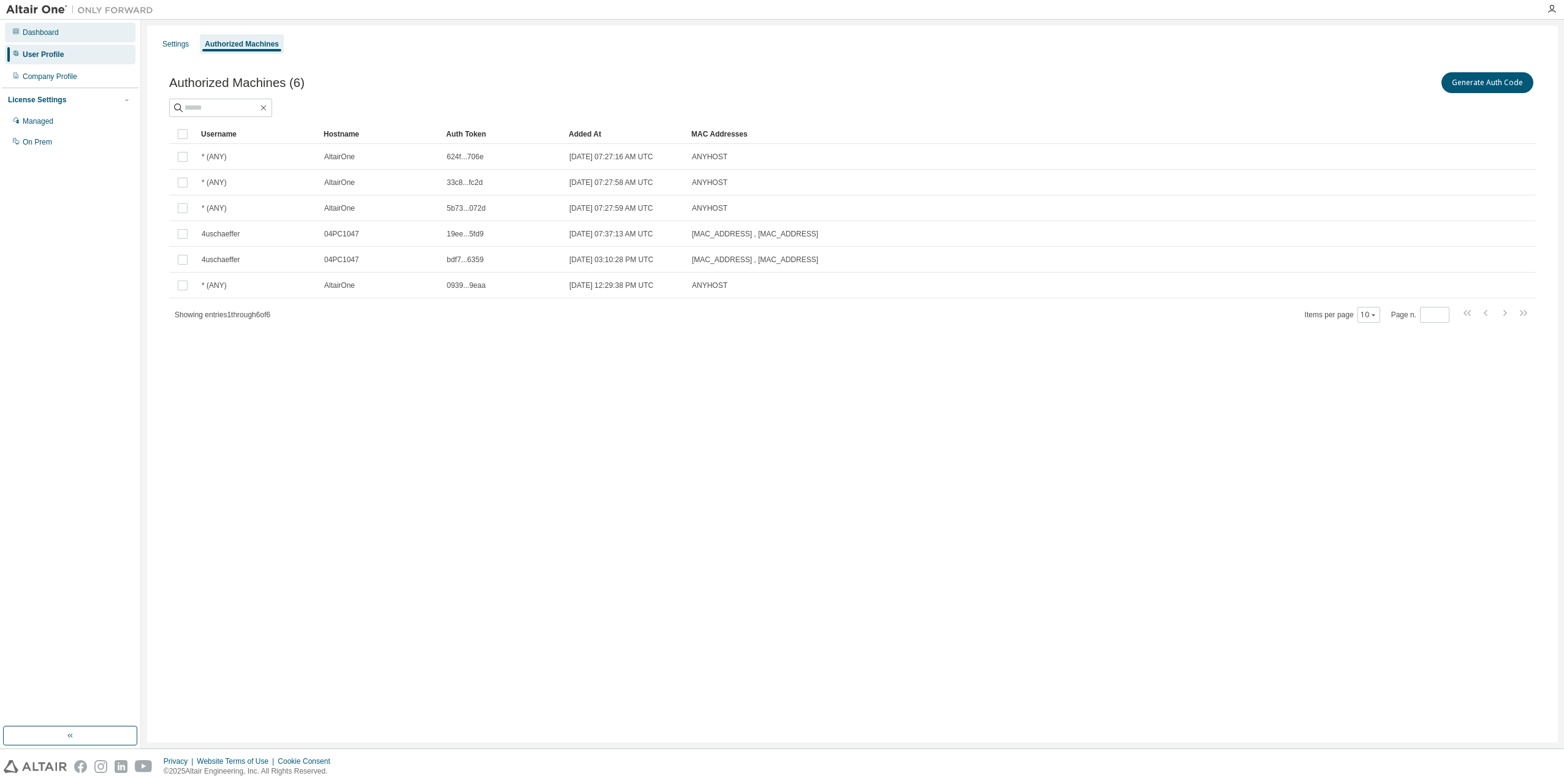
click at [34, 32] on div "Dashboard" at bounding box center [41, 32] width 36 height 10
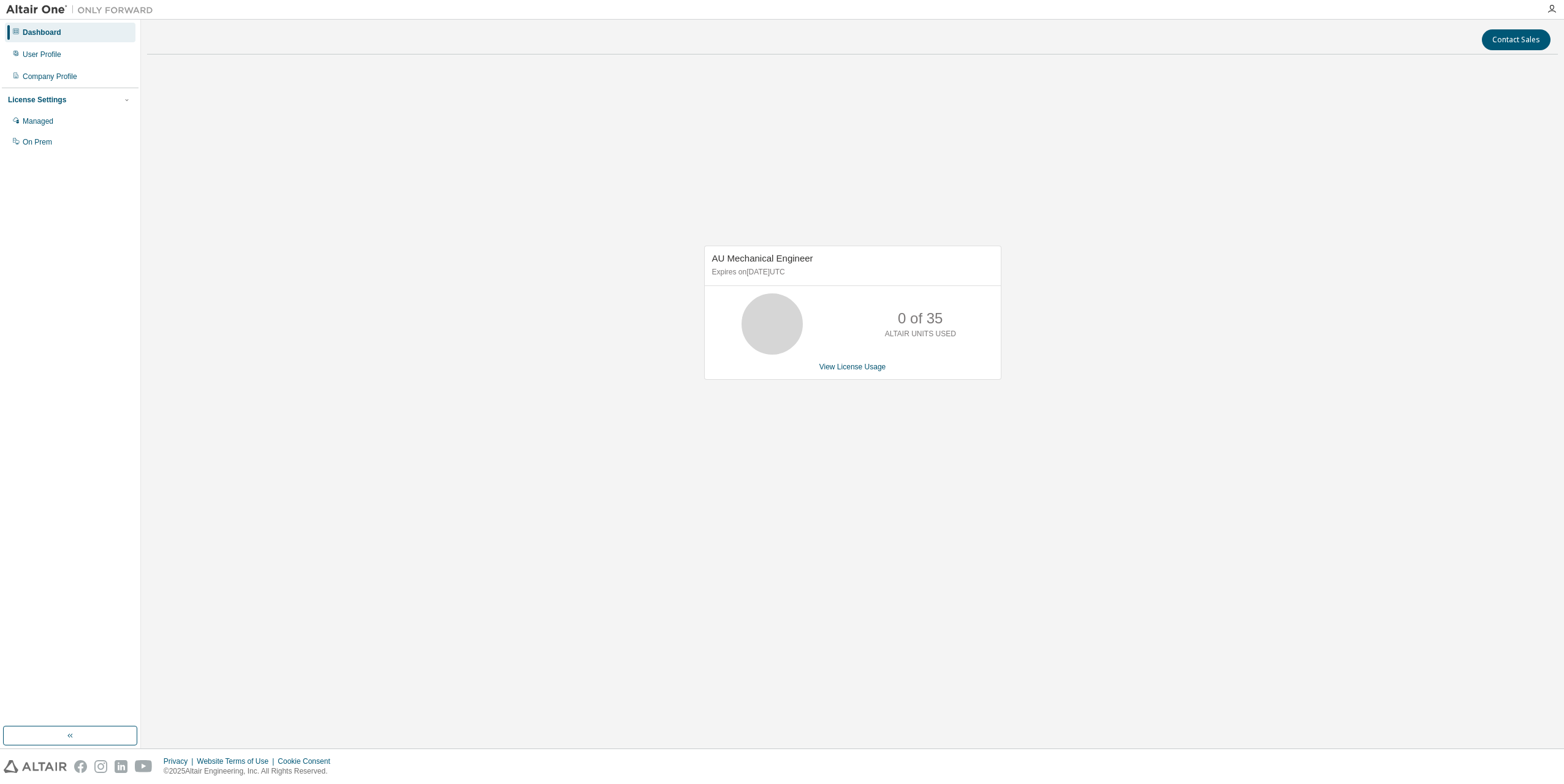
click at [29, 30] on div "Dashboard" at bounding box center [42, 32] width 39 height 10
click at [45, 53] on div "User Profile" at bounding box center [42, 54] width 39 height 10
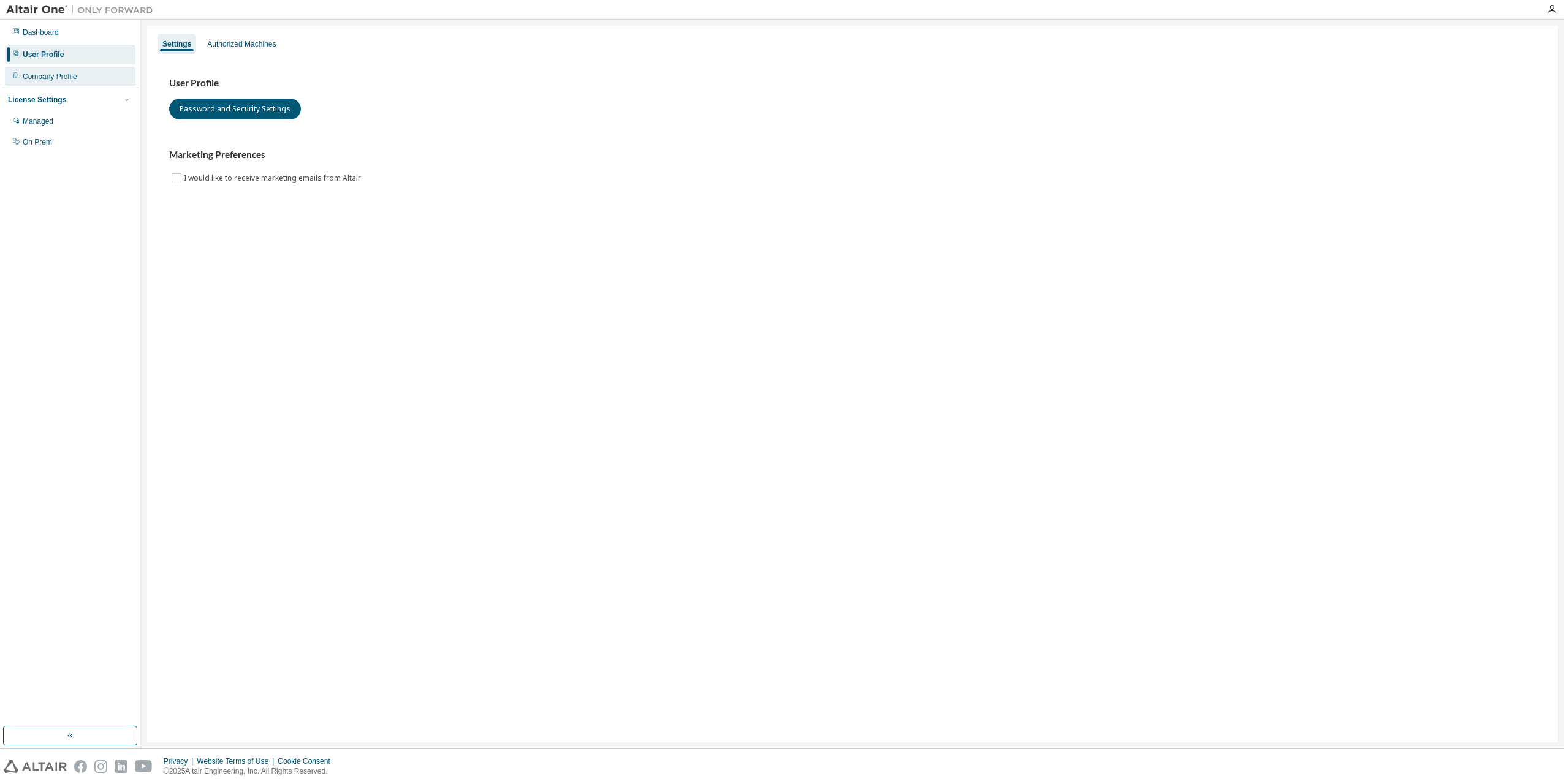
click at [46, 73] on div "Company Profile" at bounding box center [50, 76] width 55 height 10
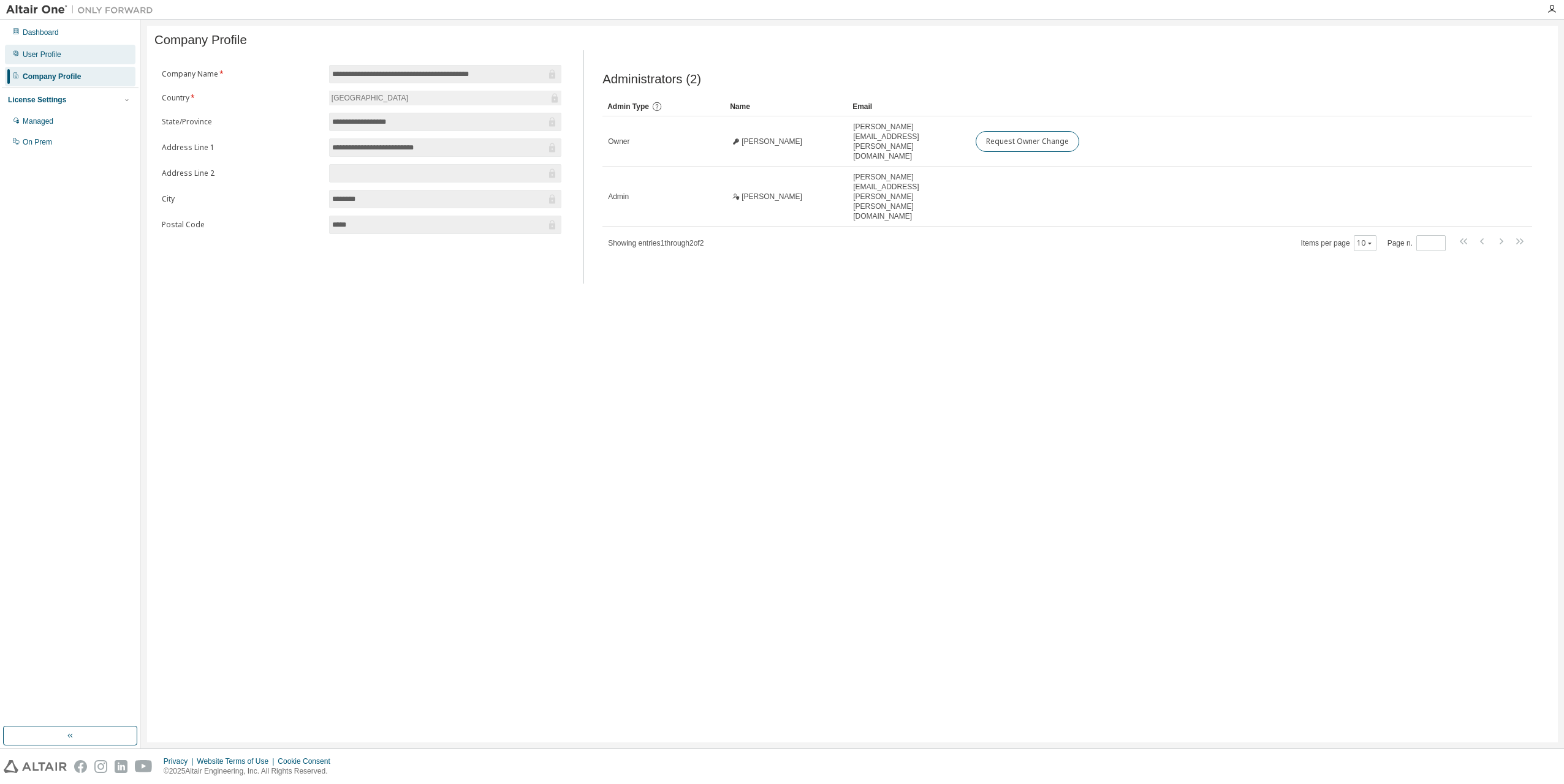
click at [49, 55] on div "User Profile" at bounding box center [42, 54] width 39 height 10
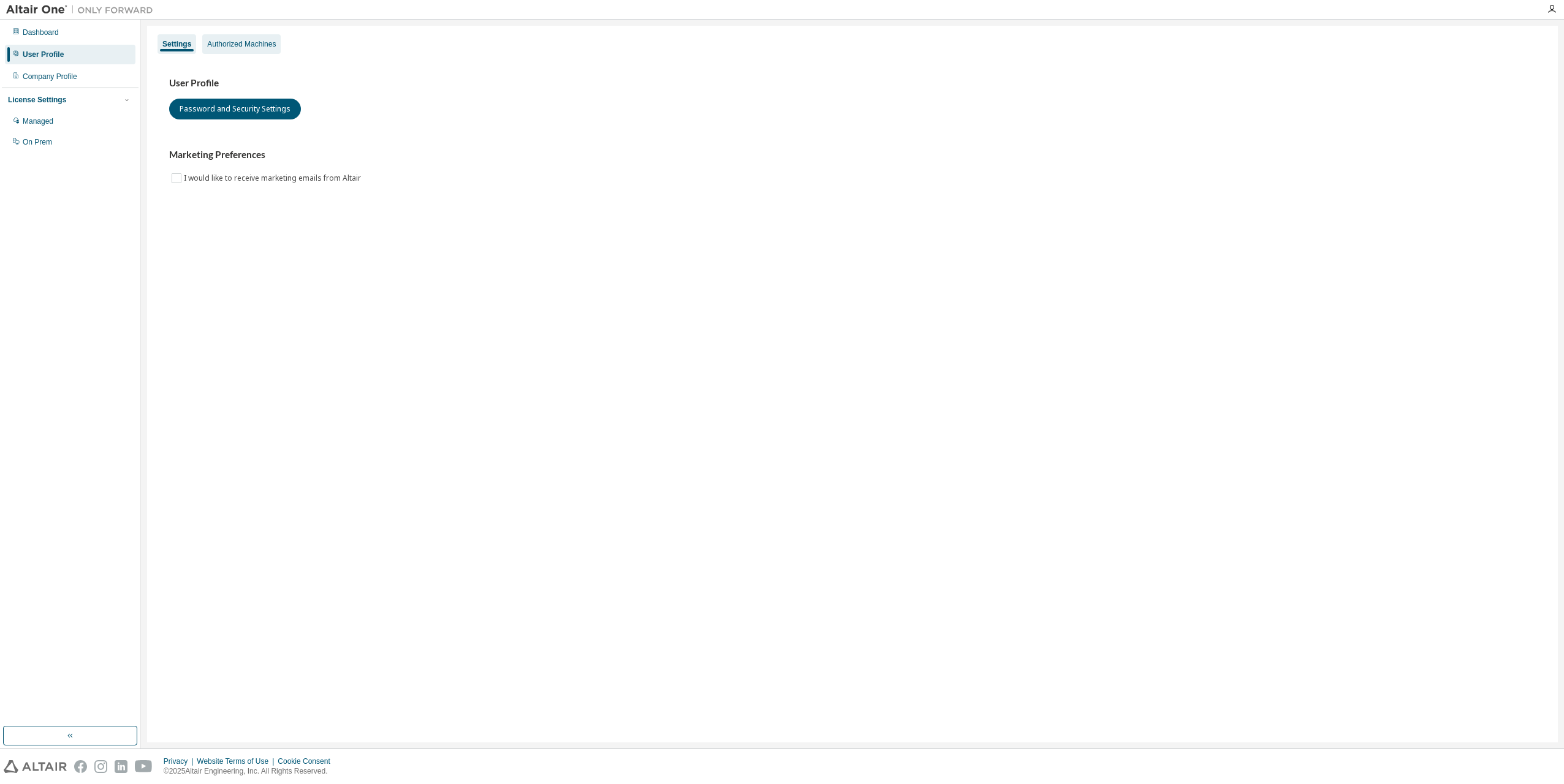
click at [218, 47] on div "Authorized Machines" at bounding box center [242, 43] width 69 height 10
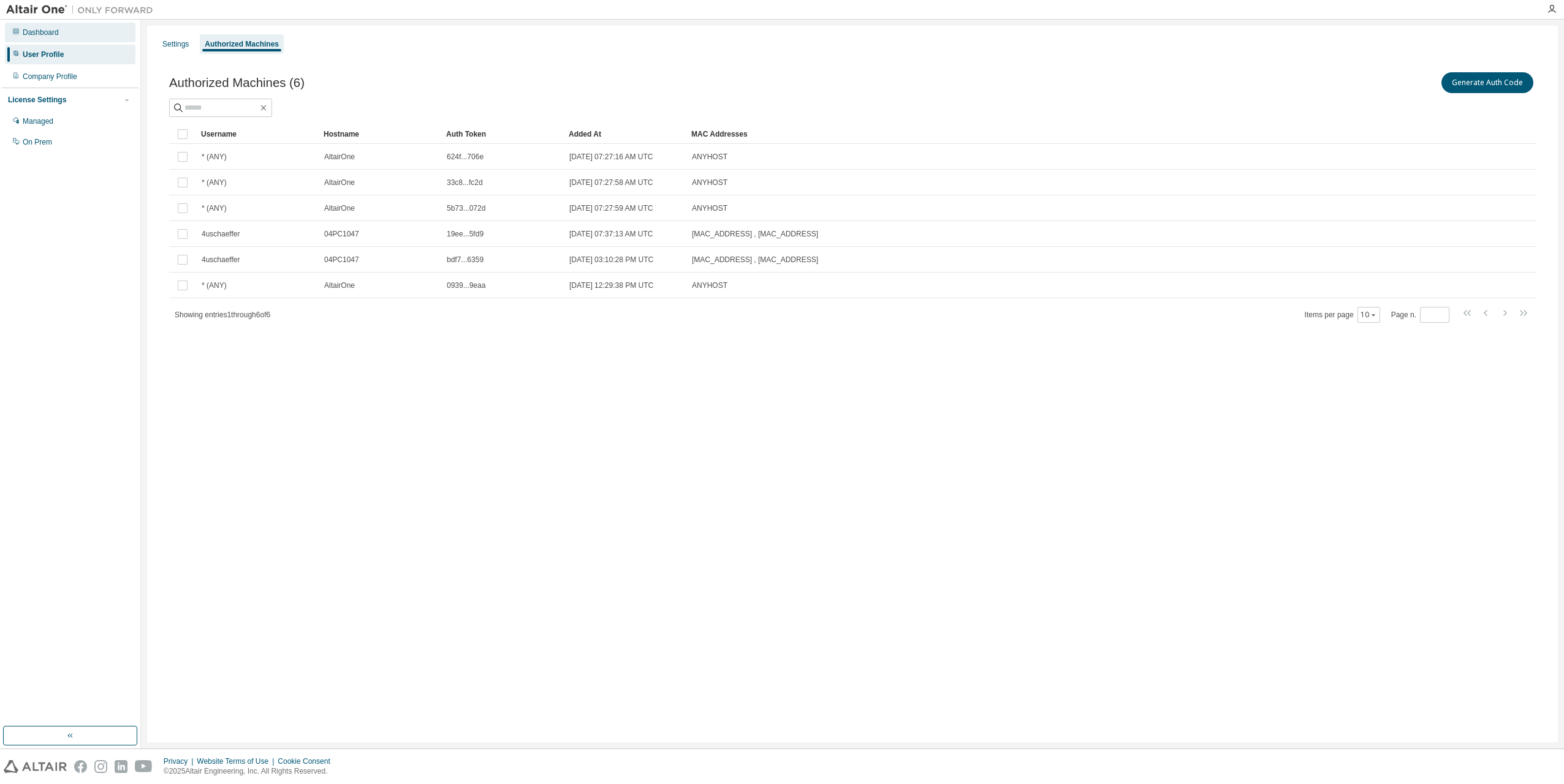
click at [38, 30] on div "Dashboard" at bounding box center [41, 32] width 36 height 10
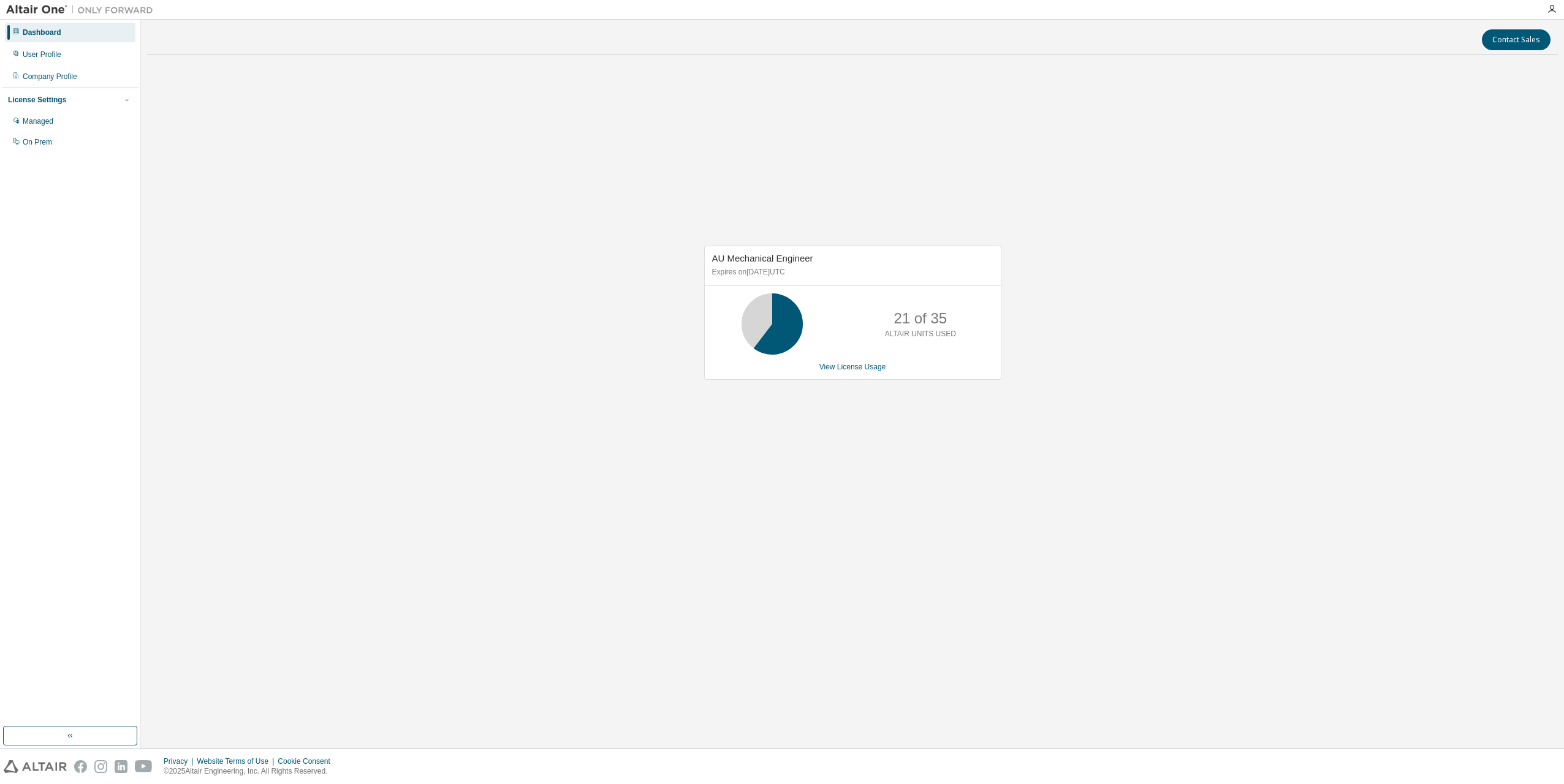
click at [864, 374] on div "AU Mechanical Engineer Expires on [DATE] UTC 21 of 35 ALTAIR UNITS USED View Li…" at bounding box center [852, 312] width 297 height 133
click at [863, 369] on link "View License Usage" at bounding box center [853, 367] width 67 height 9
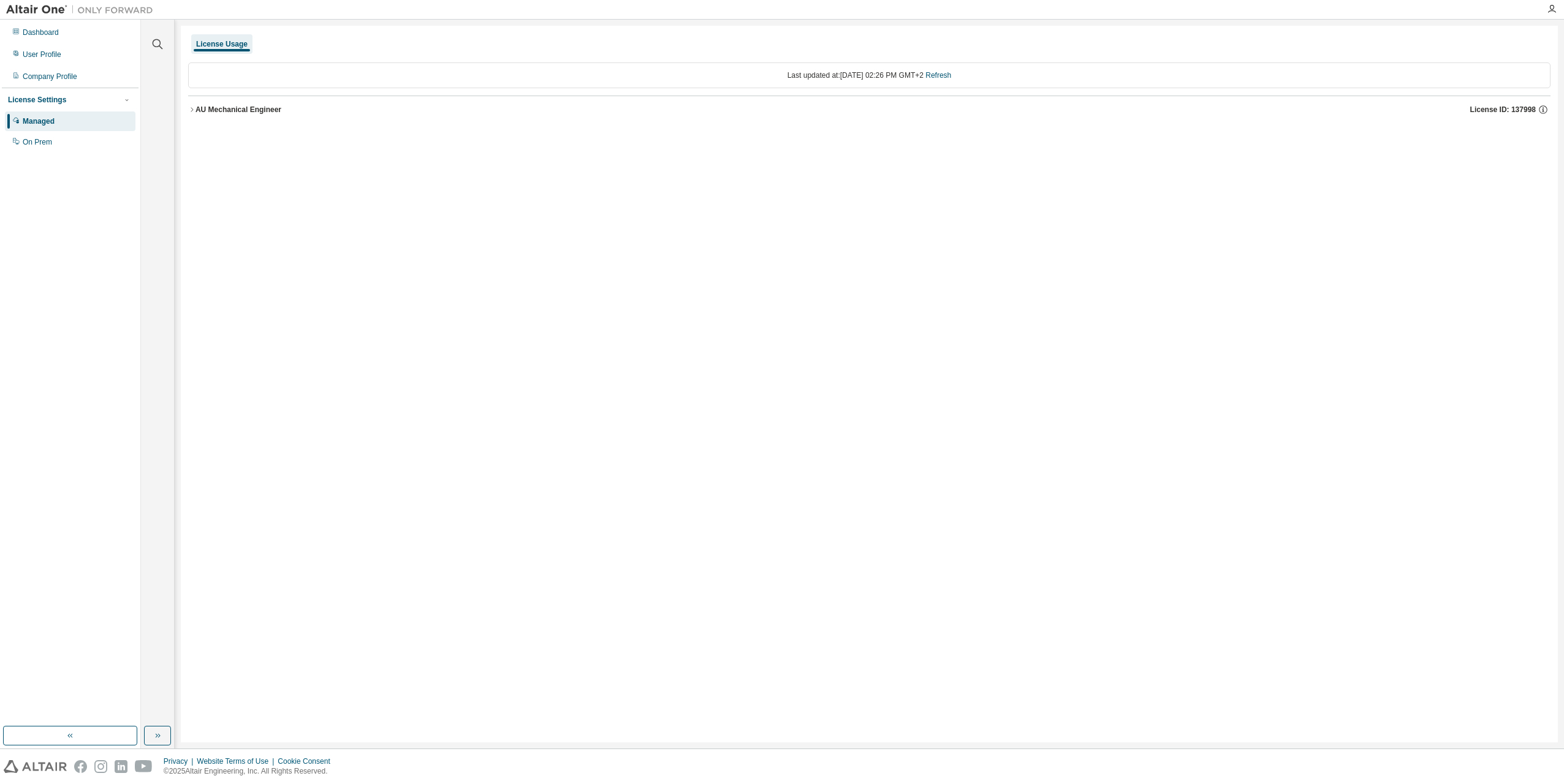
click at [196, 105] on div "AU Mechanical Engineer" at bounding box center [238, 109] width 86 height 10
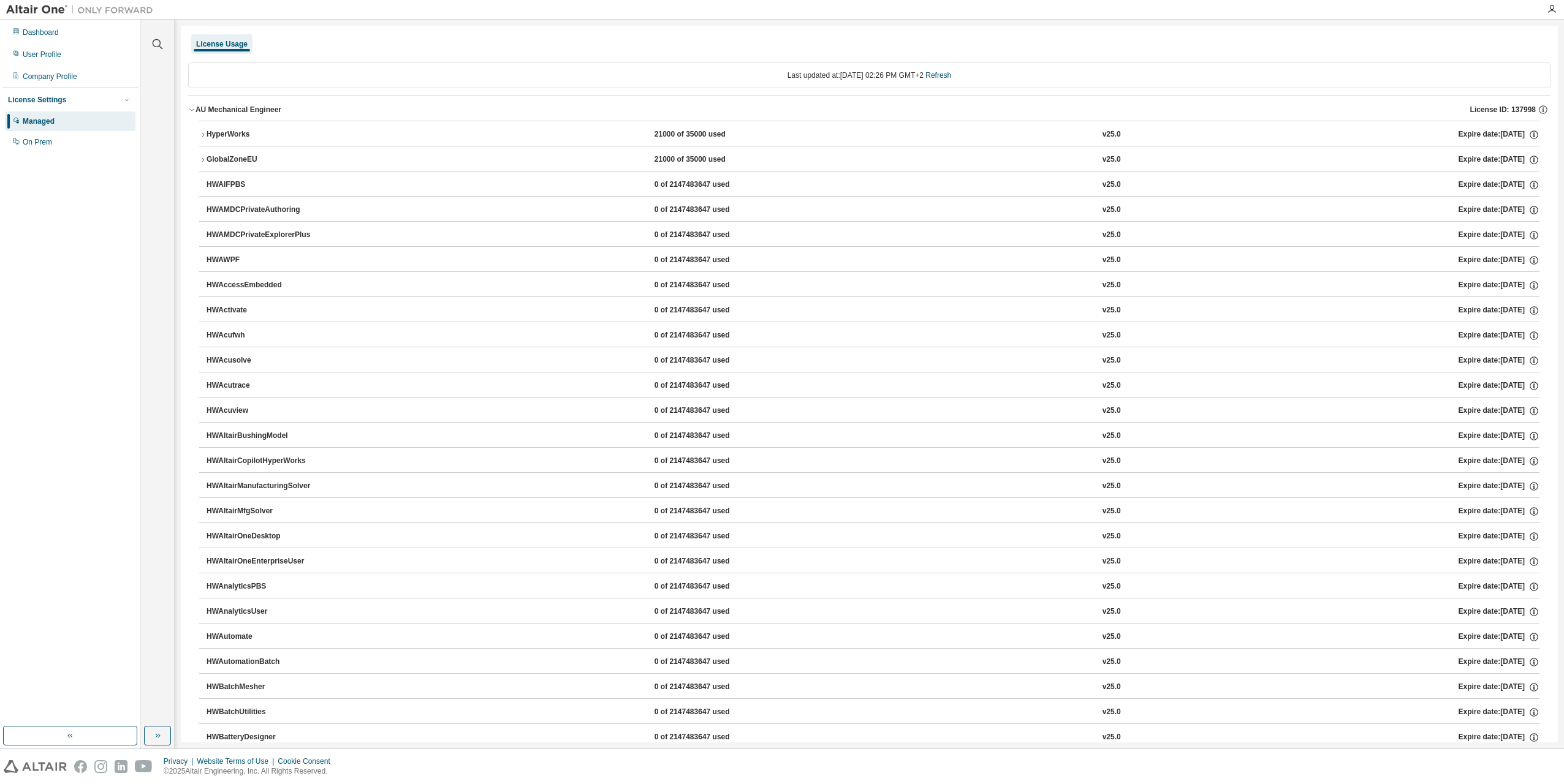
click at [210, 131] on div "HyperWorks" at bounding box center [261, 135] width 110 height 11
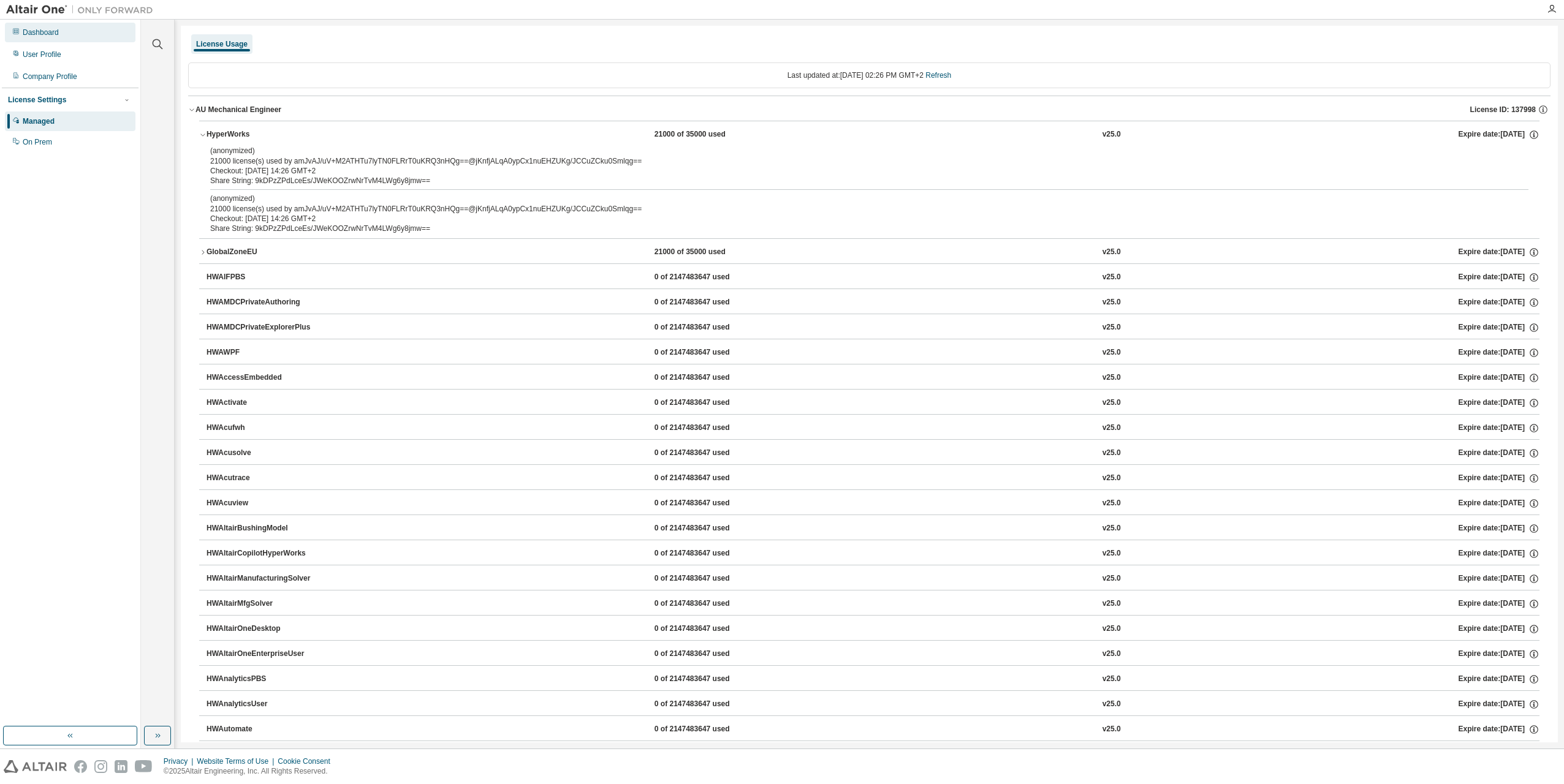
click at [34, 37] on div "Dashboard" at bounding box center [41, 32] width 36 height 10
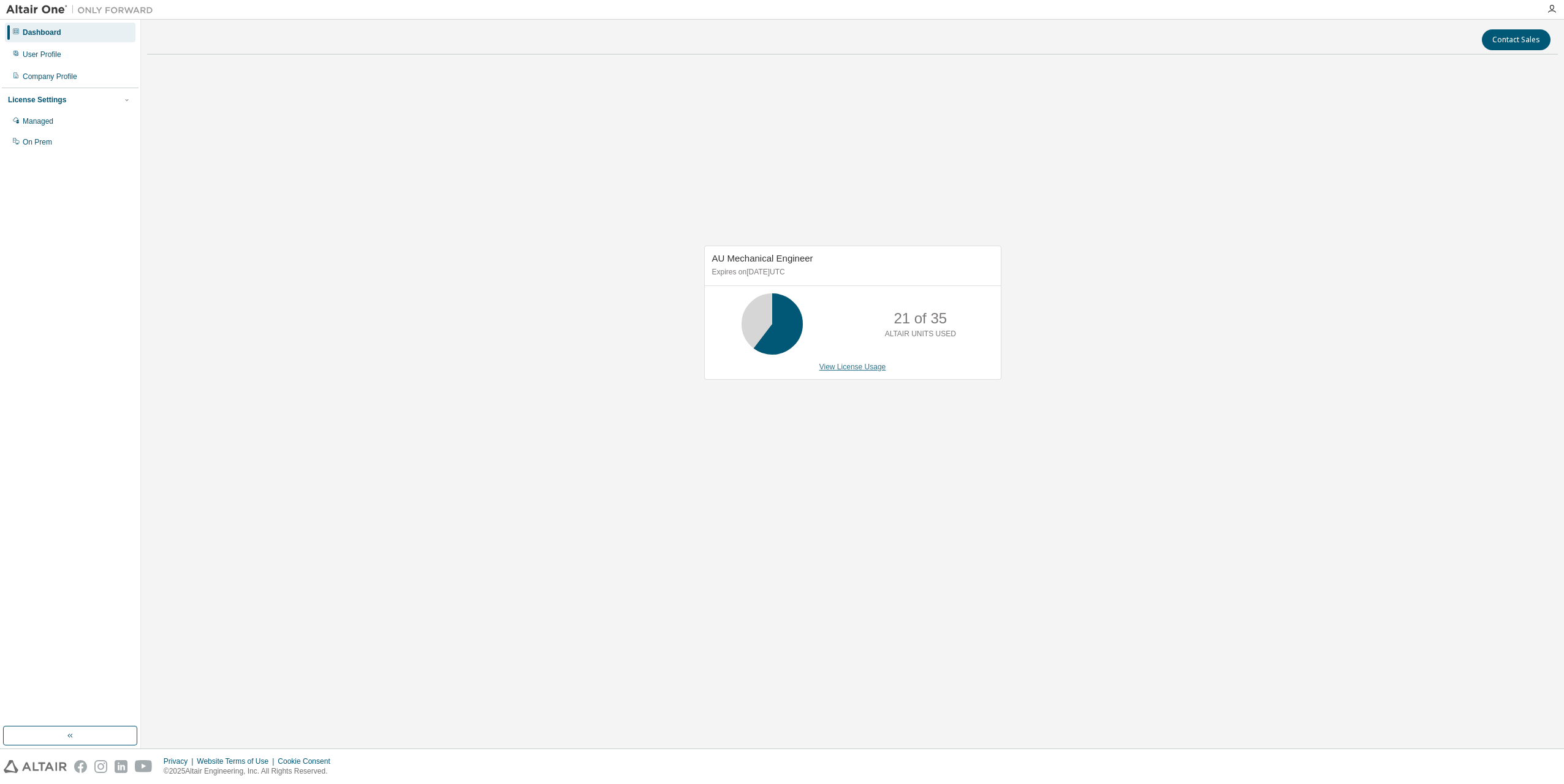
click at [860, 366] on link "View License Usage" at bounding box center [853, 367] width 67 height 9
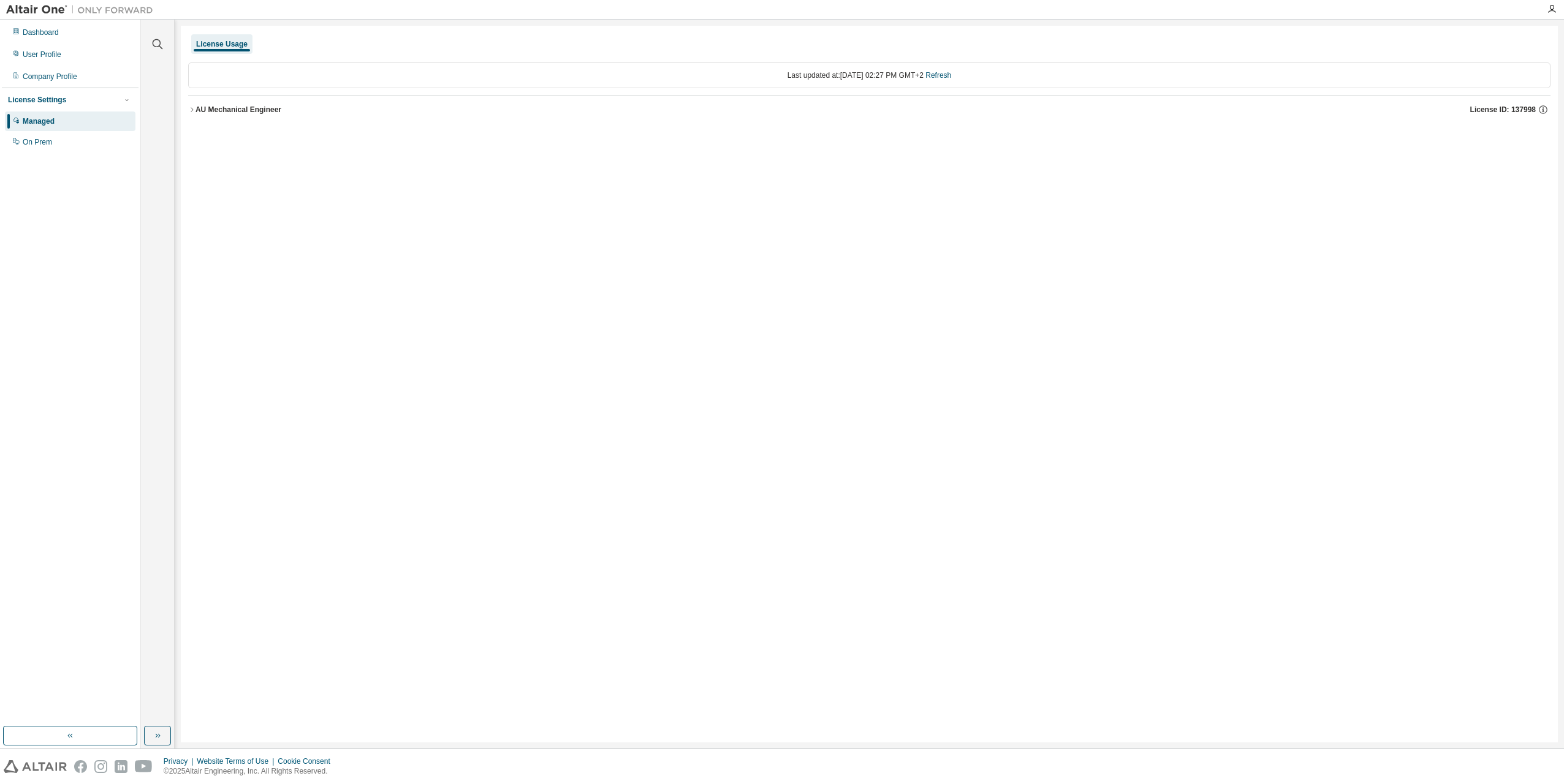
click at [193, 108] on icon "button" at bounding box center [191, 109] width 7 height 7
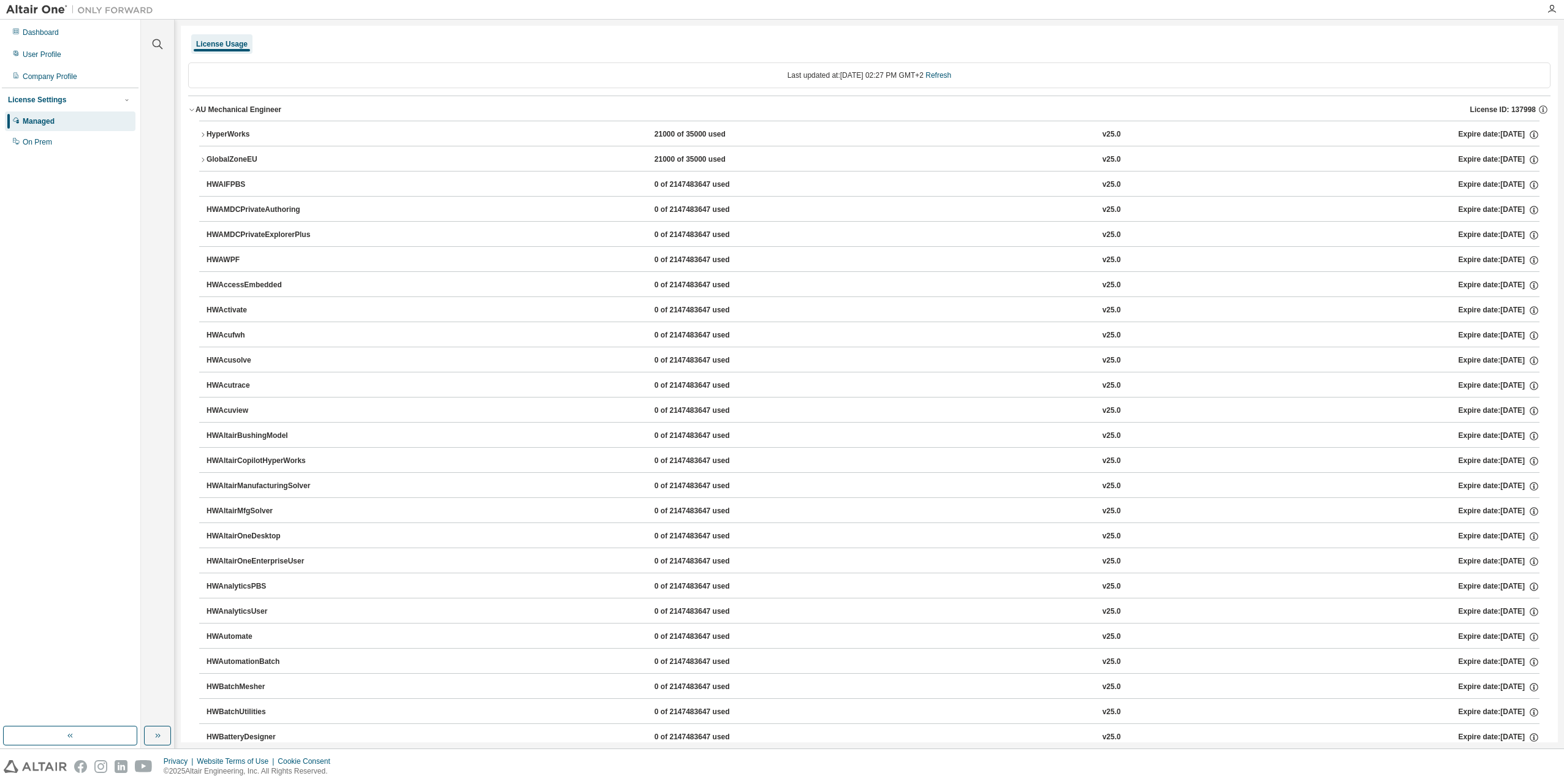
click at [208, 131] on div "HyperWorks" at bounding box center [261, 135] width 110 height 11
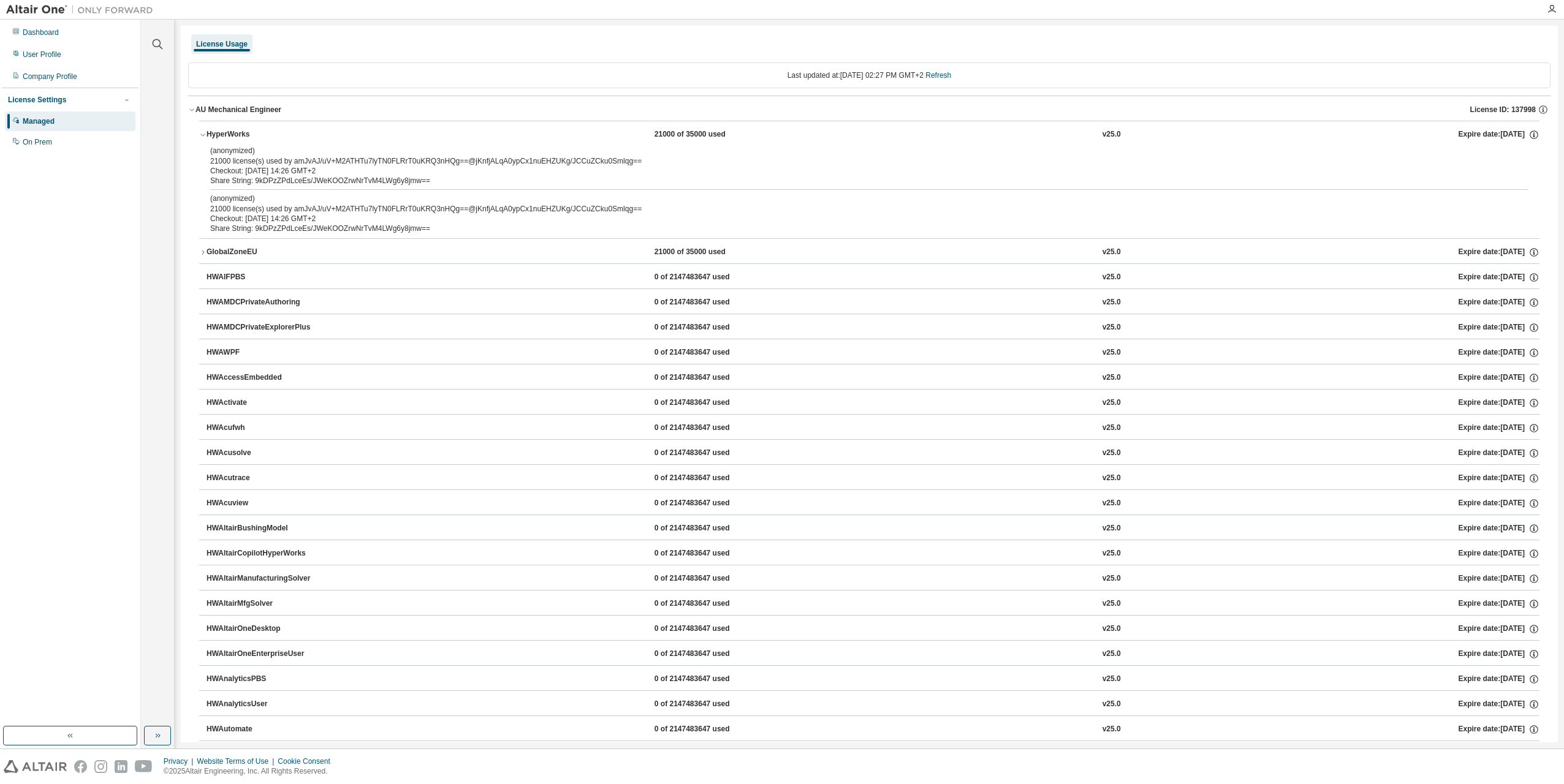
click at [193, 106] on icon "button" at bounding box center [191, 109] width 7 height 7
